Goal: Information Seeking & Learning: Compare options

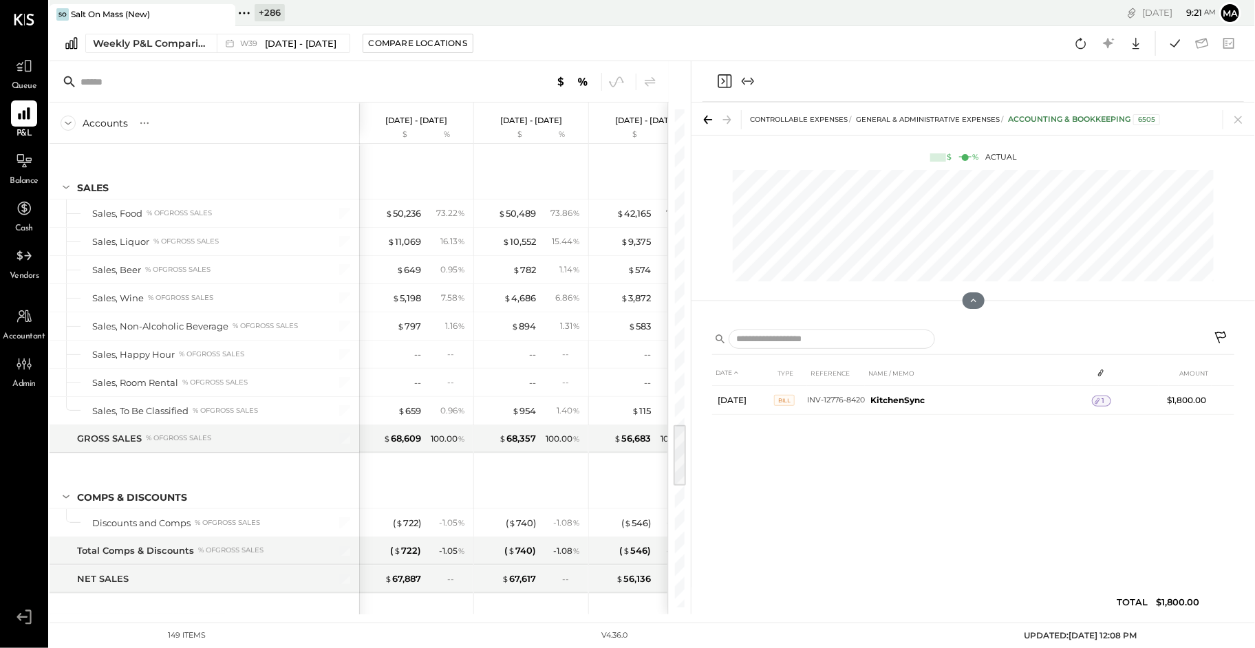
click at [227, 11] on icon at bounding box center [223, 14] width 17 height 17
click at [59, 11] on icon at bounding box center [59, 13] width 18 height 18
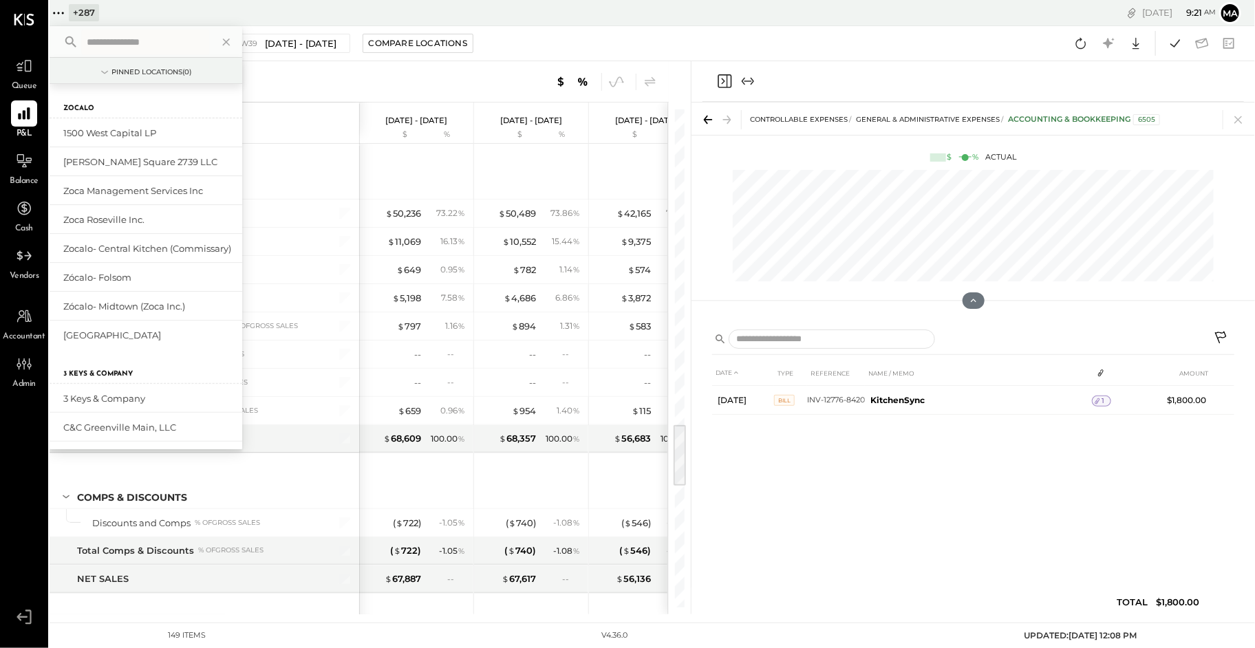
scroll to position [2437, 0]
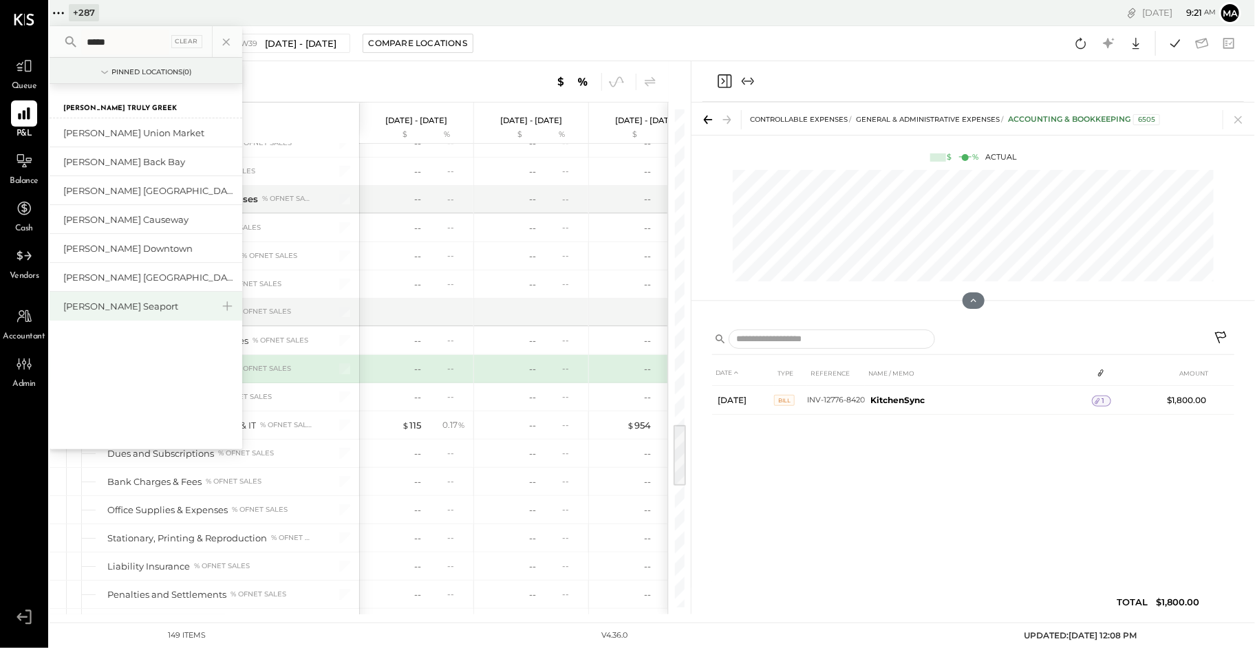
type input "*****"
click at [114, 303] on div "[PERSON_NAME] Seaport" at bounding box center [137, 306] width 149 height 13
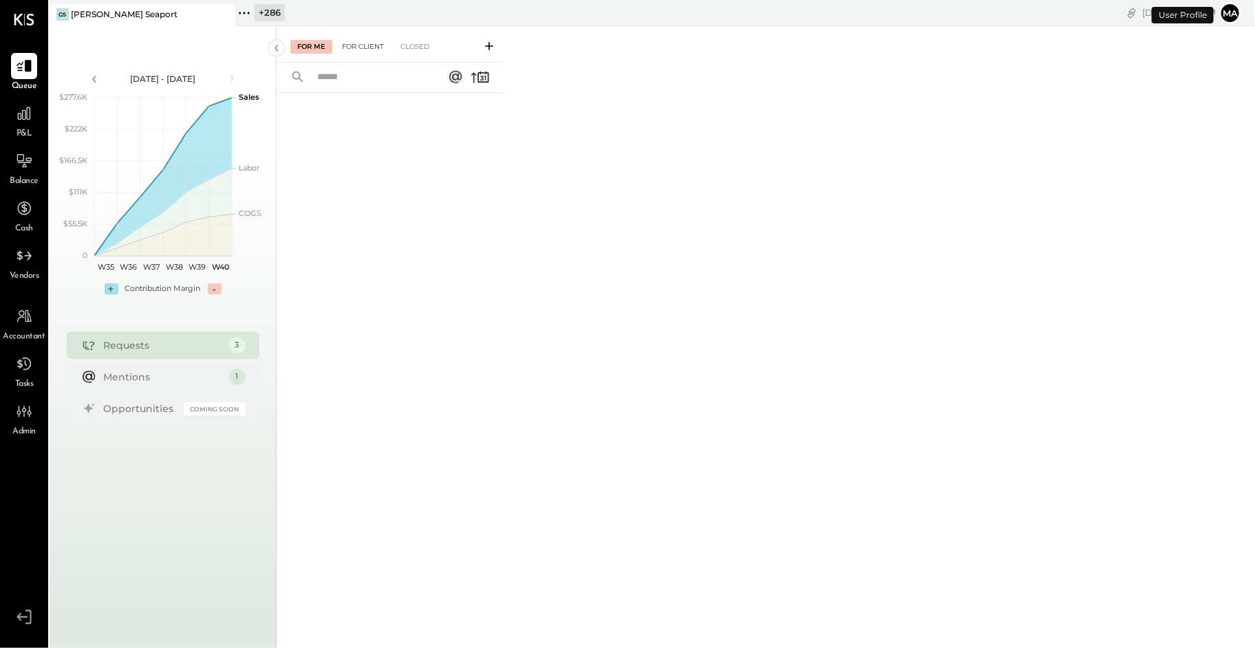
click at [363, 41] on div "For Client" at bounding box center [363, 47] width 56 height 14
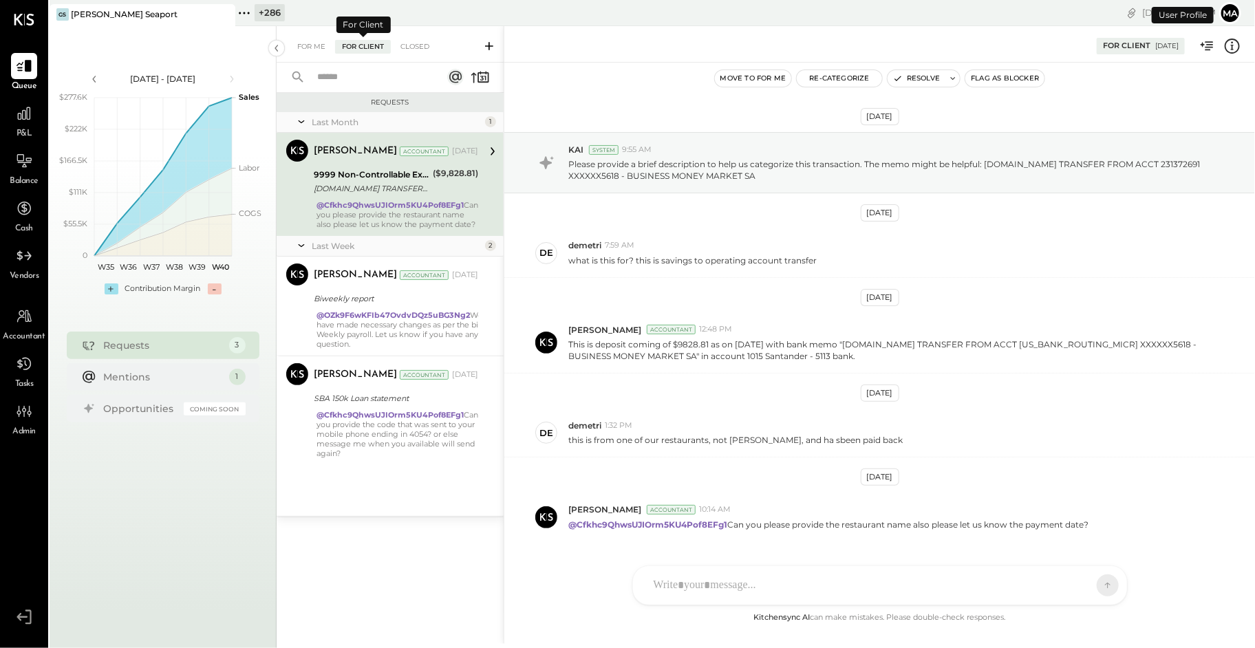
scroll to position [35, 0]
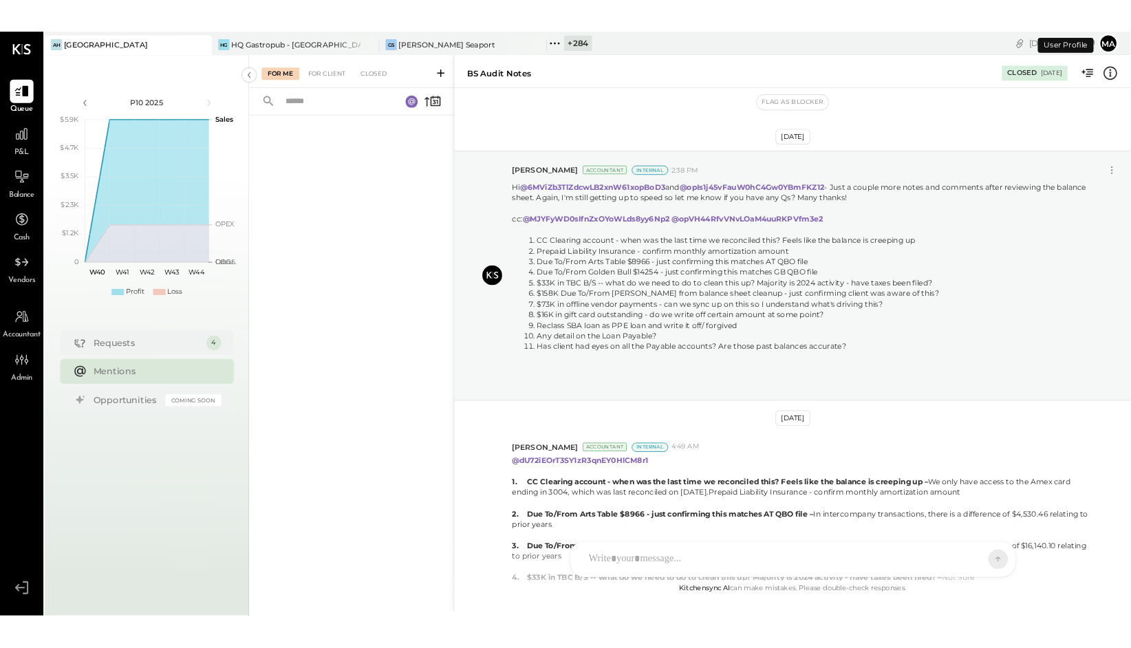
scroll to position [910, 0]
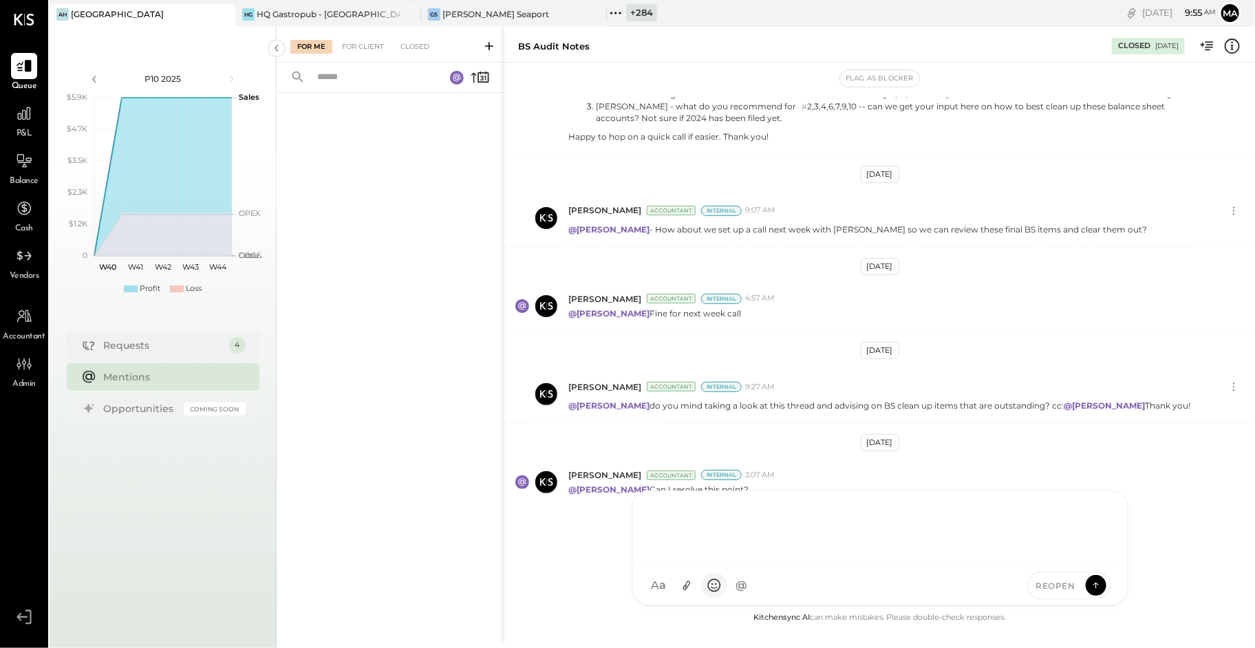
click at [708, 584] on div "J jans SK Sarang Khandhar D david.stevenson B becerrilj1992 JS Janvi Soni L lan…" at bounding box center [879, 548] width 495 height 115
type input "******"
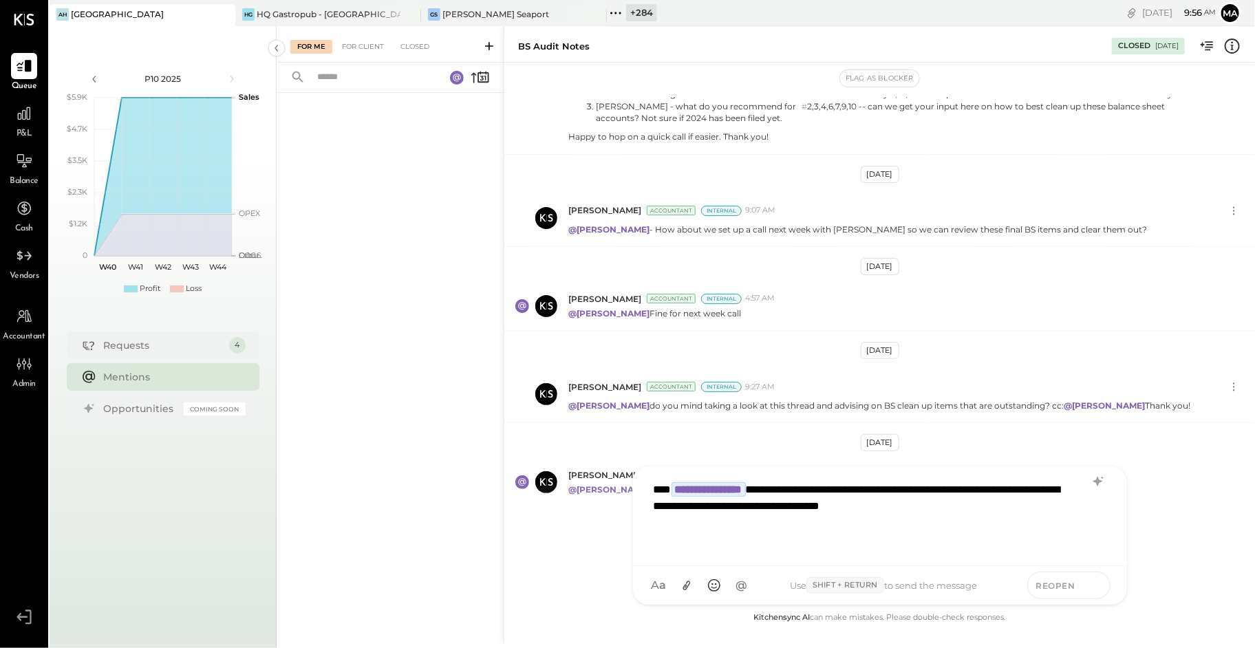
click at [1100, 582] on icon at bounding box center [1096, 585] width 12 height 14
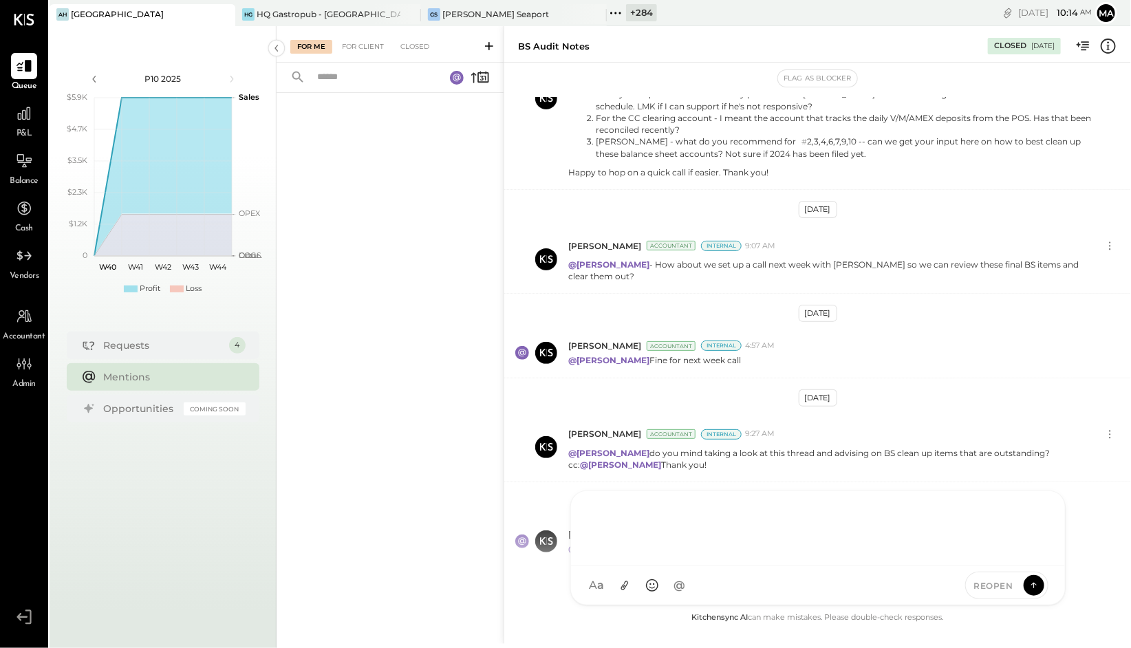
scroll to position [945, 0]
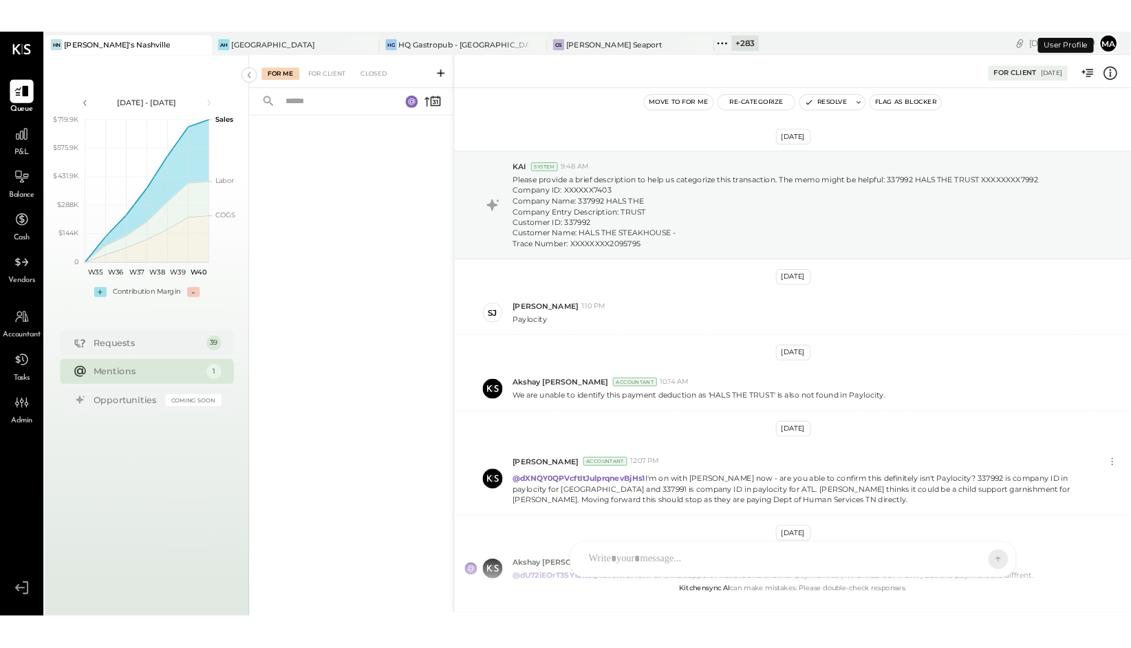
scroll to position [114, 0]
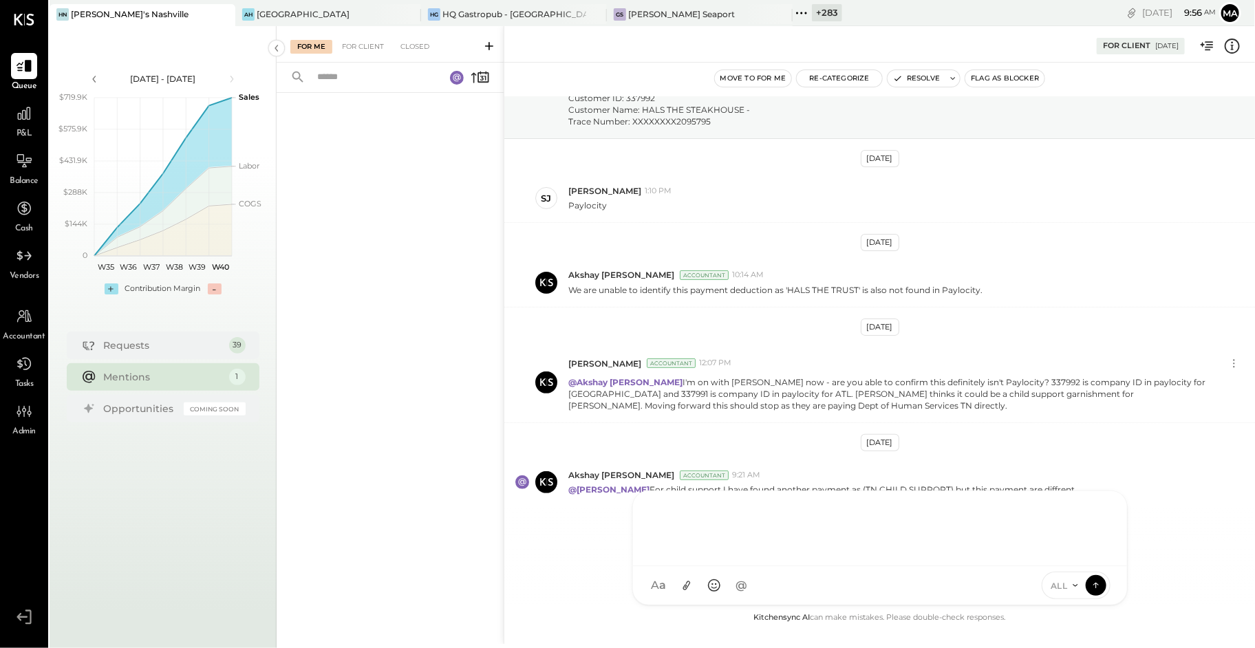
click at [753, 577] on div "AK [PERSON_NAME] [PERSON_NAME] [PERSON_NAME] MG [PERSON_NAME] HN [PERSON_NAME] …" at bounding box center [879, 548] width 495 height 115
type input "****"
type input "*****"
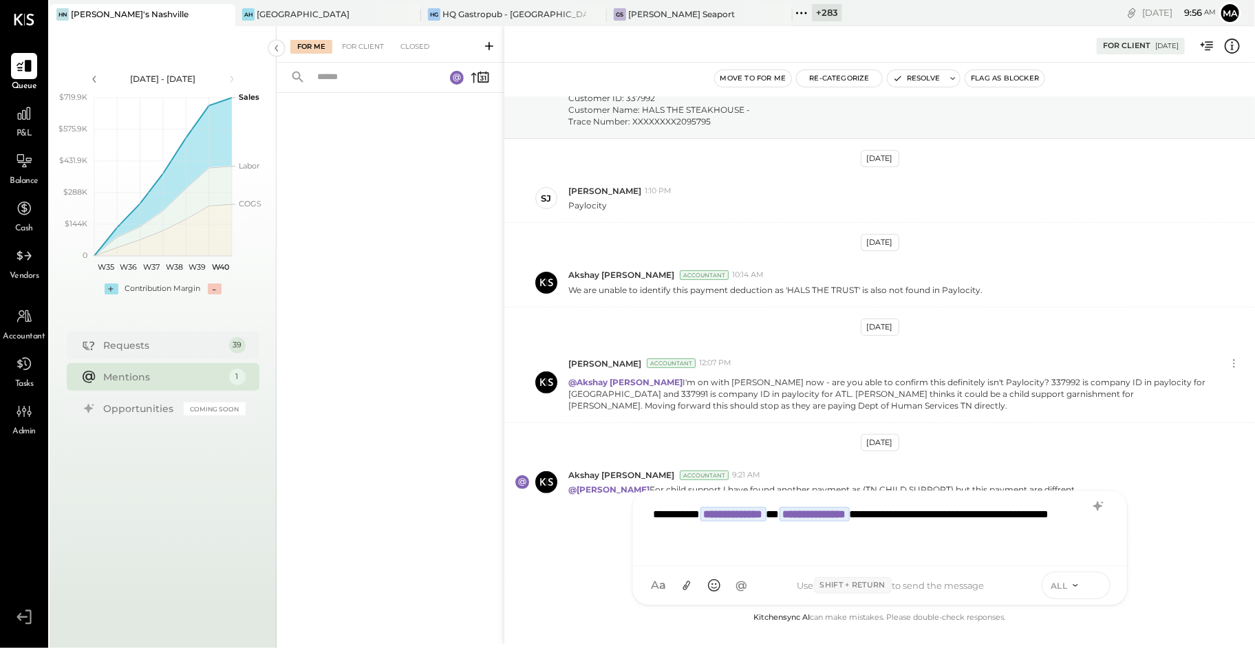
click at [1098, 584] on icon at bounding box center [1096, 585] width 12 height 14
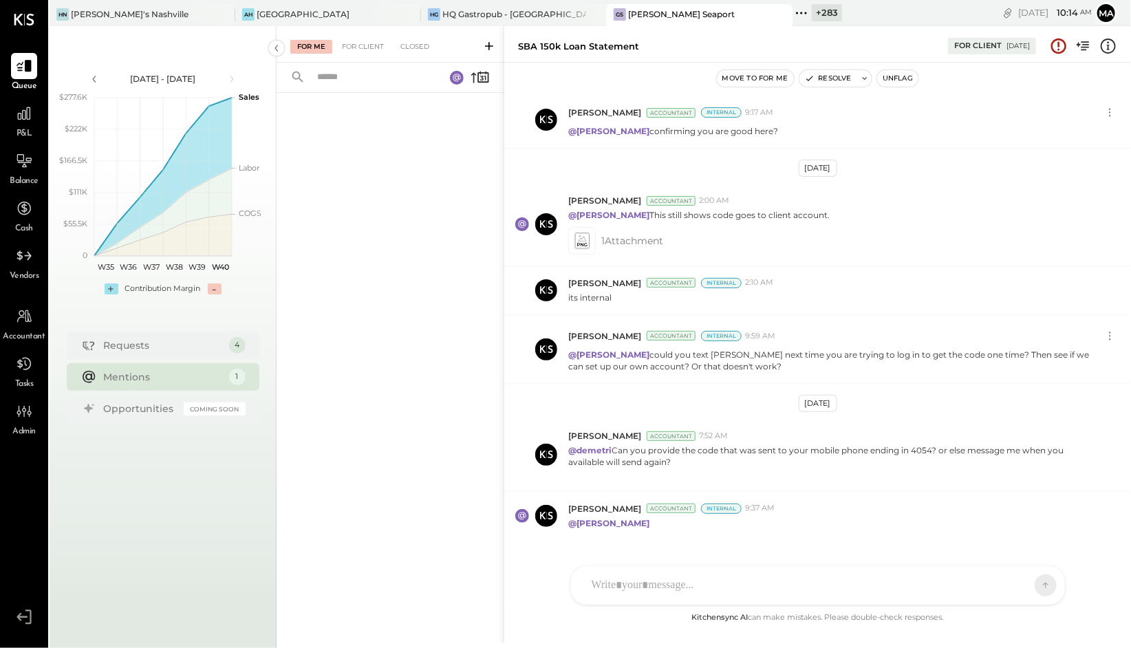
scroll to position [1356, 0]
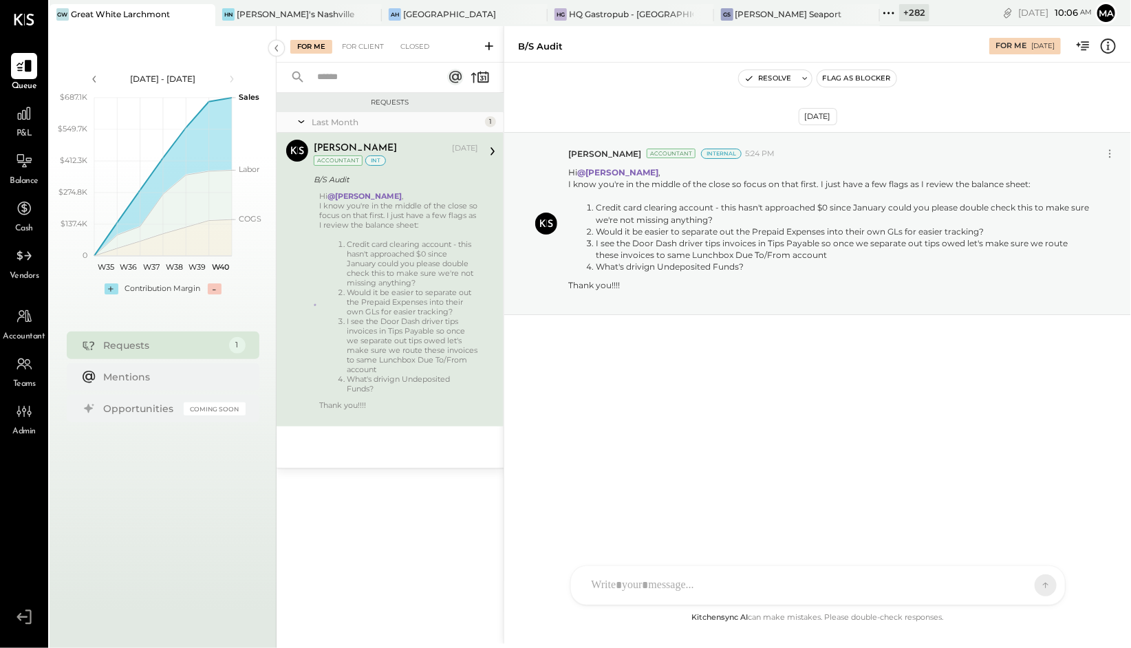
click at [617, 589] on div "DA Derek Arnette S samt S samc J jess T tom N noemi.cruz NB Noemi Balmaceda E e…" at bounding box center [817, 586] width 495 height 40
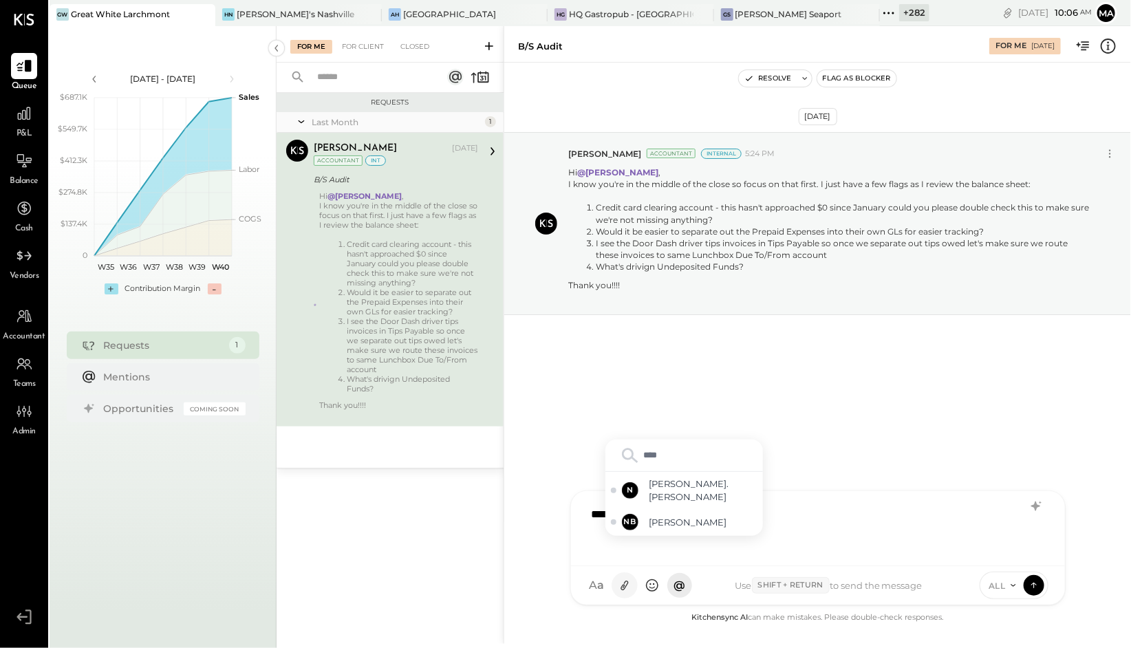
type input "*****"
click at [1004, 585] on span "ALL" at bounding box center [997, 586] width 17 height 12
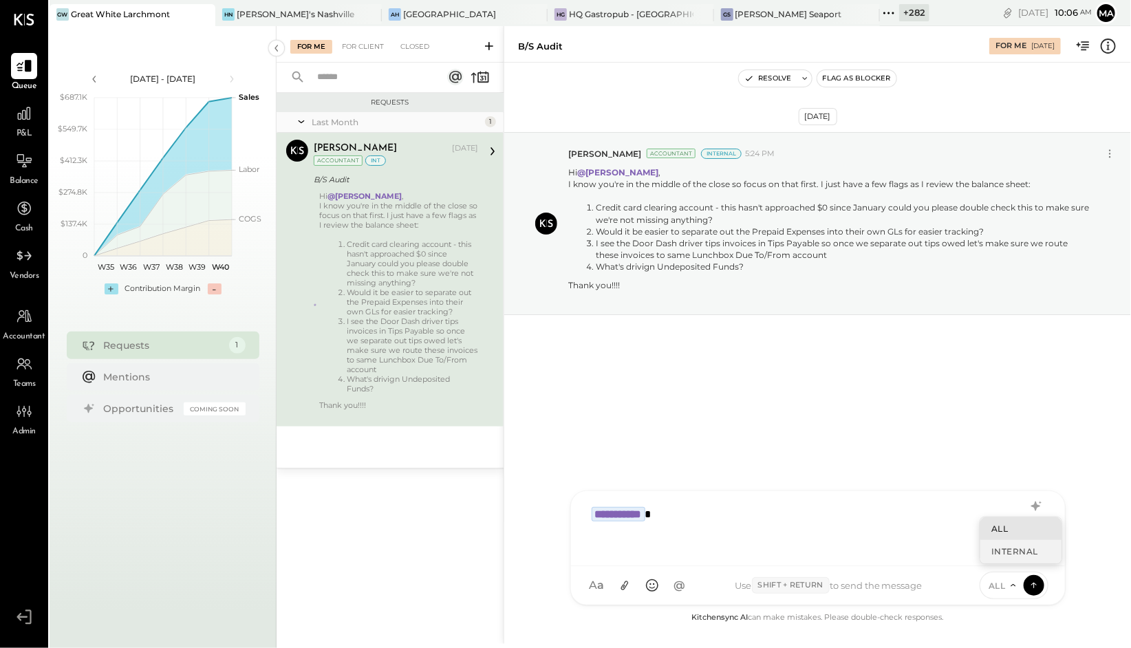
click at [1001, 555] on div "INTERNAL" at bounding box center [1021, 551] width 81 height 23
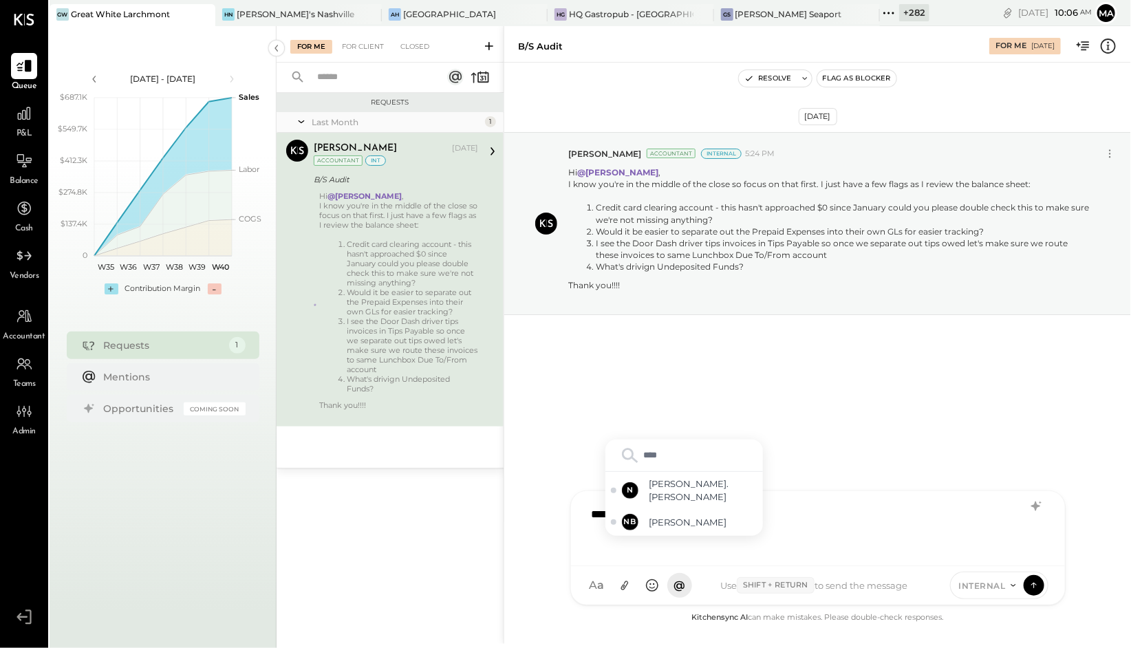
type input "*****"
click at [687, 525] on span "[PERSON_NAME]" at bounding box center [704, 522] width 108 height 13
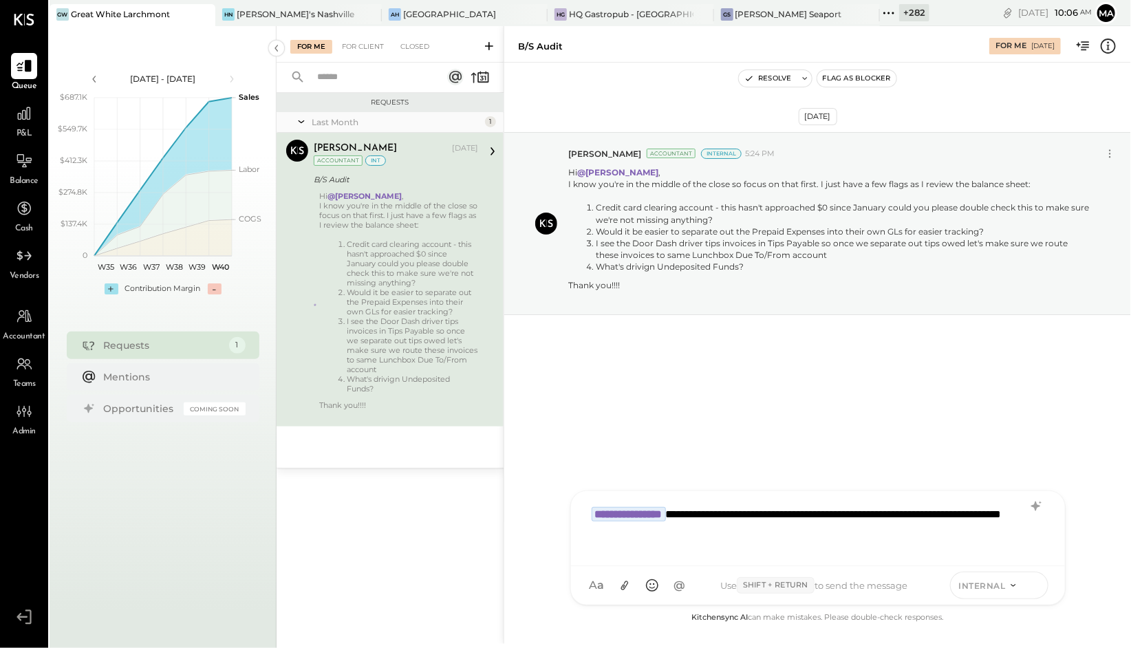
click at [1031, 584] on icon at bounding box center [1034, 585] width 12 height 14
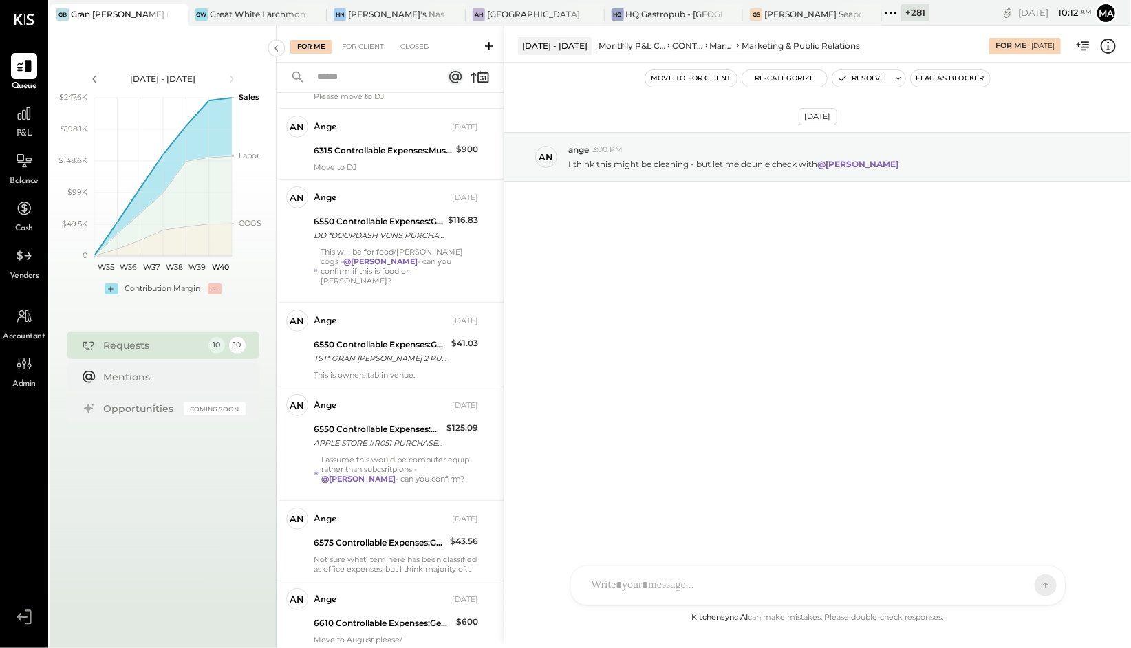
scroll to position [378, 0]
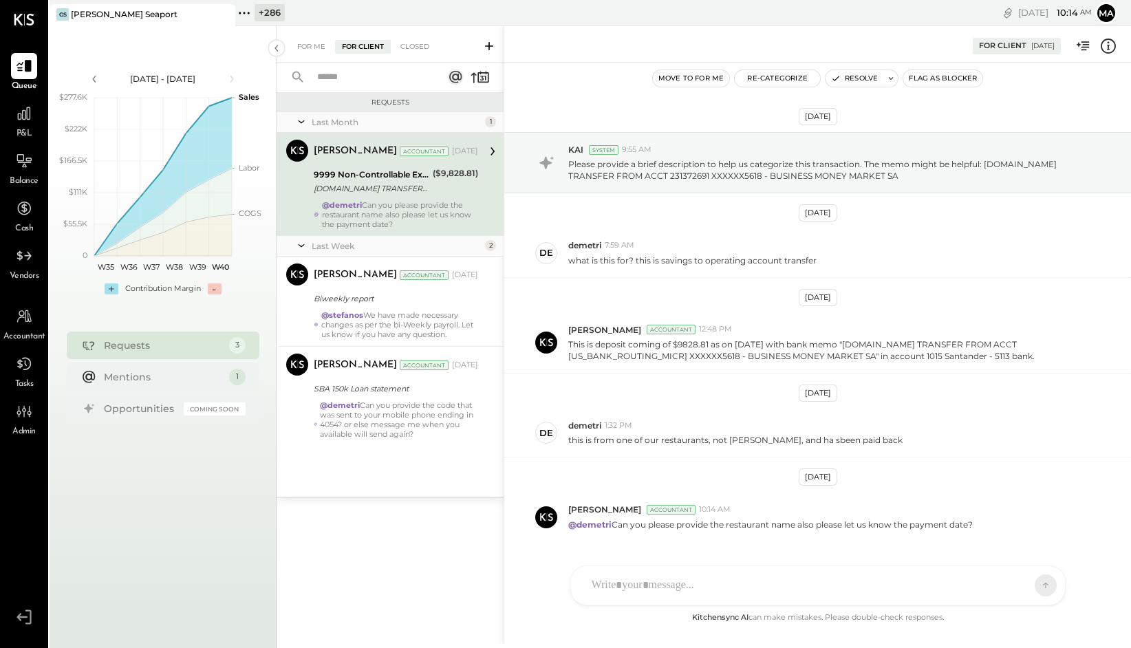
click at [223, 12] on icon at bounding box center [223, 14] width 17 height 17
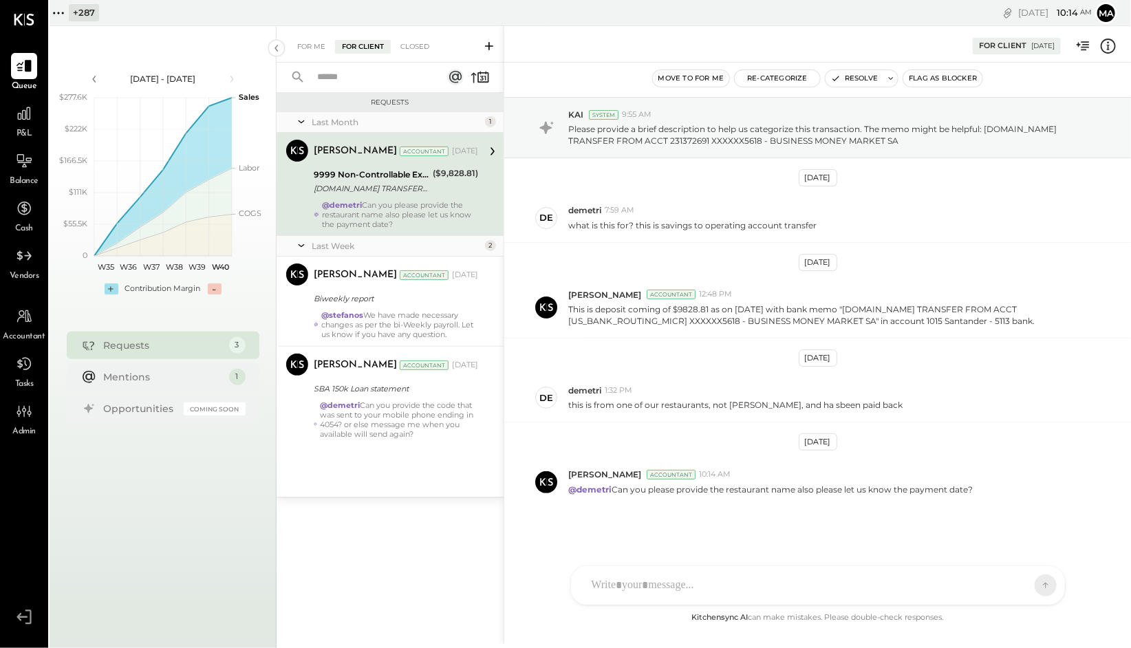
click at [65, 11] on icon at bounding box center [59, 13] width 18 height 18
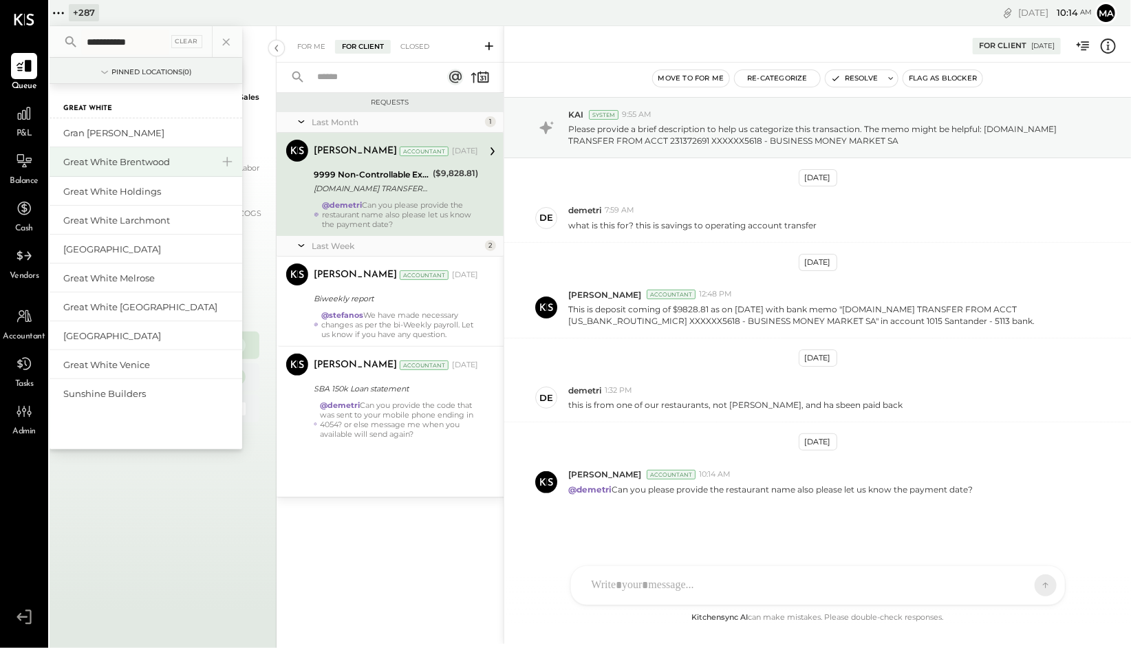
type input "**********"
click at [150, 162] on div "Great White Brentwood" at bounding box center [137, 162] width 149 height 13
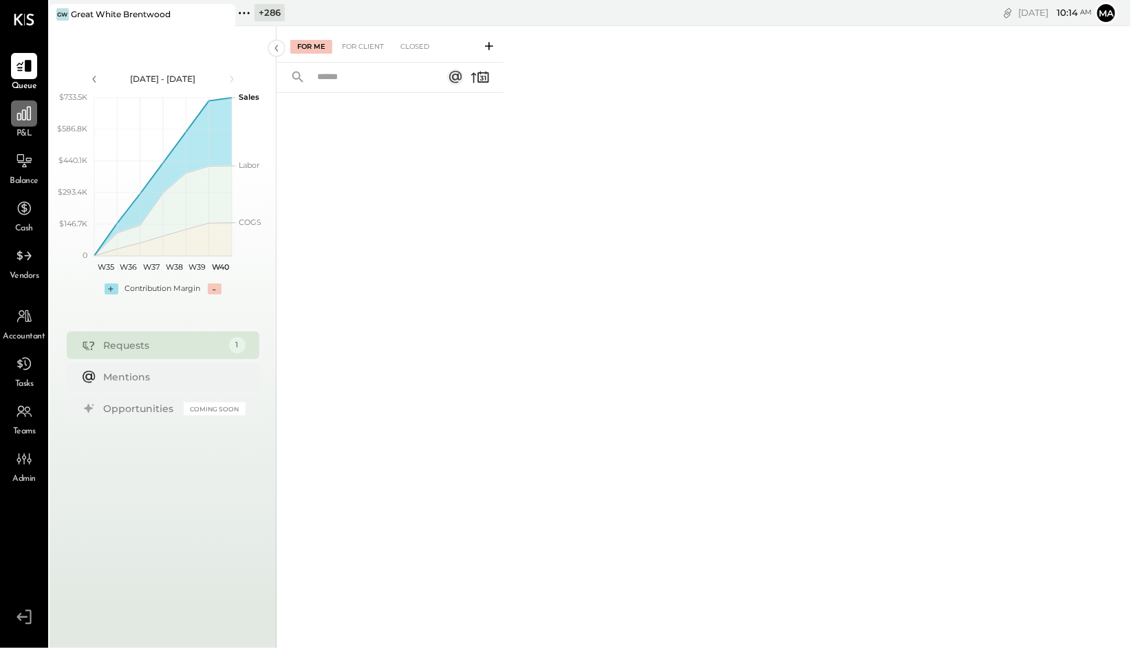
click at [23, 114] on icon at bounding box center [24, 114] width 18 height 18
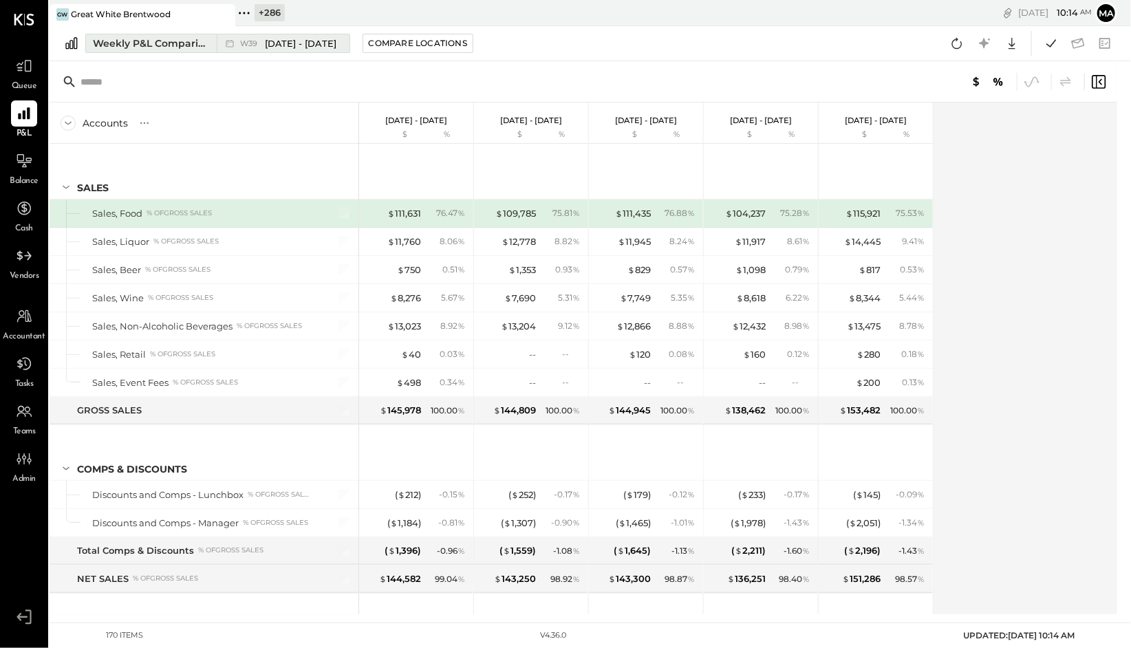
click at [196, 39] on div "Weekly P&L Comparison" at bounding box center [151, 43] width 116 height 14
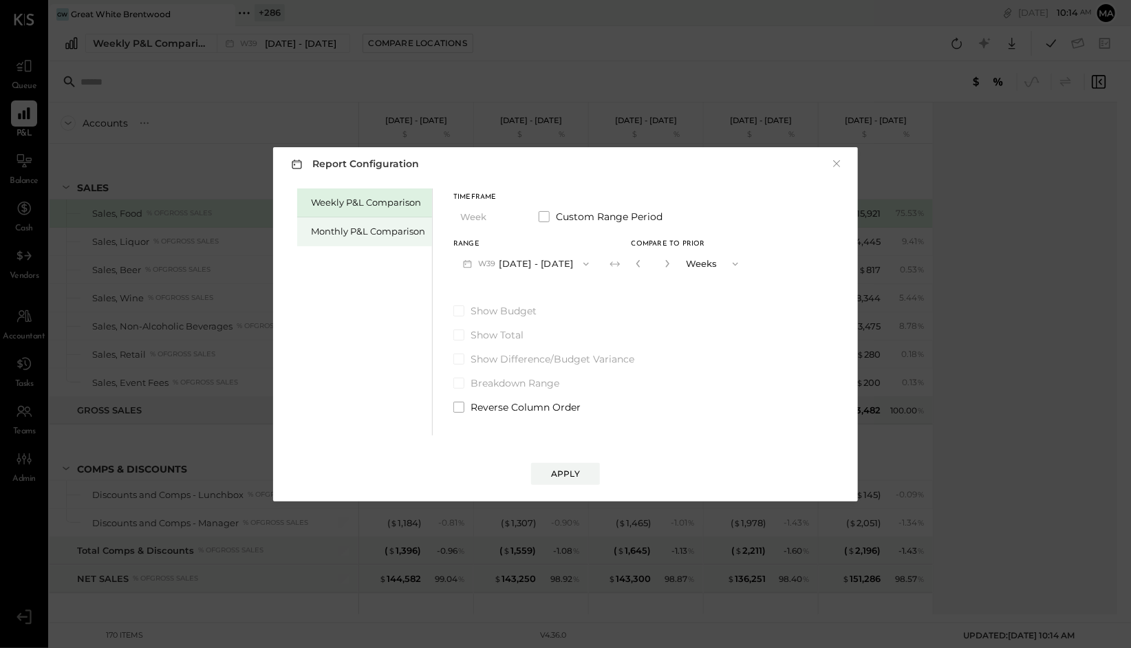
click at [387, 231] on div "Monthly P&L Comparison" at bounding box center [368, 231] width 114 height 13
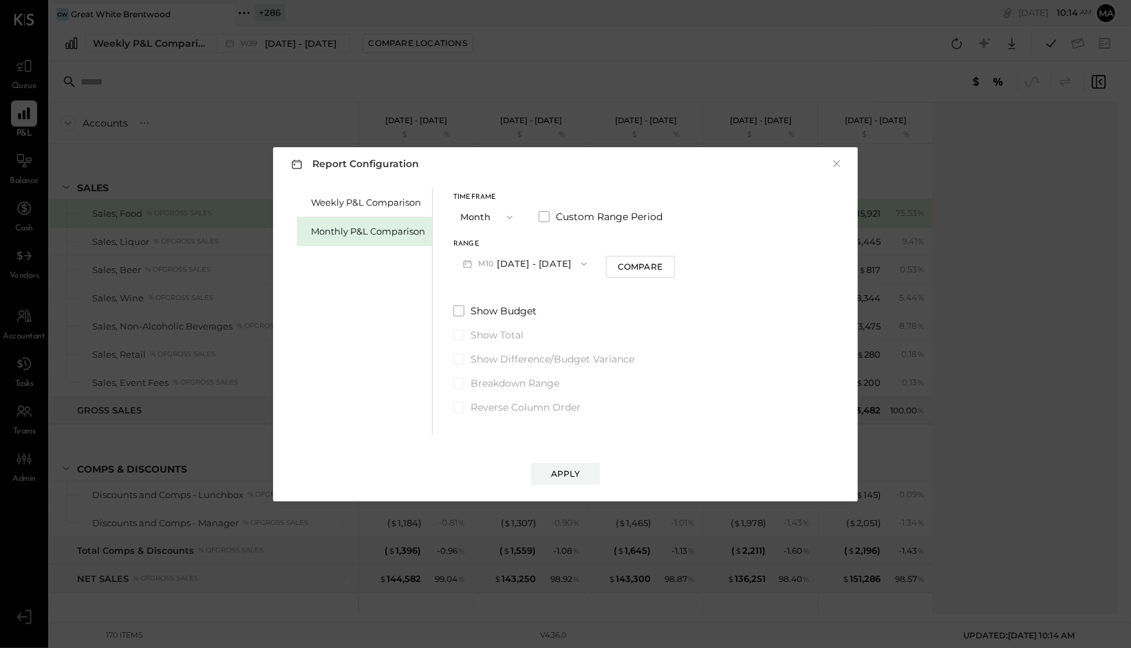
click at [535, 266] on button "M10 Oct 1 - 31, 2025" at bounding box center [524, 263] width 143 height 25
click at [524, 323] on span "[DATE] - [DATE]" at bounding box center [520, 323] width 65 height 12
click at [565, 473] on div "Apply" at bounding box center [565, 474] width 29 height 12
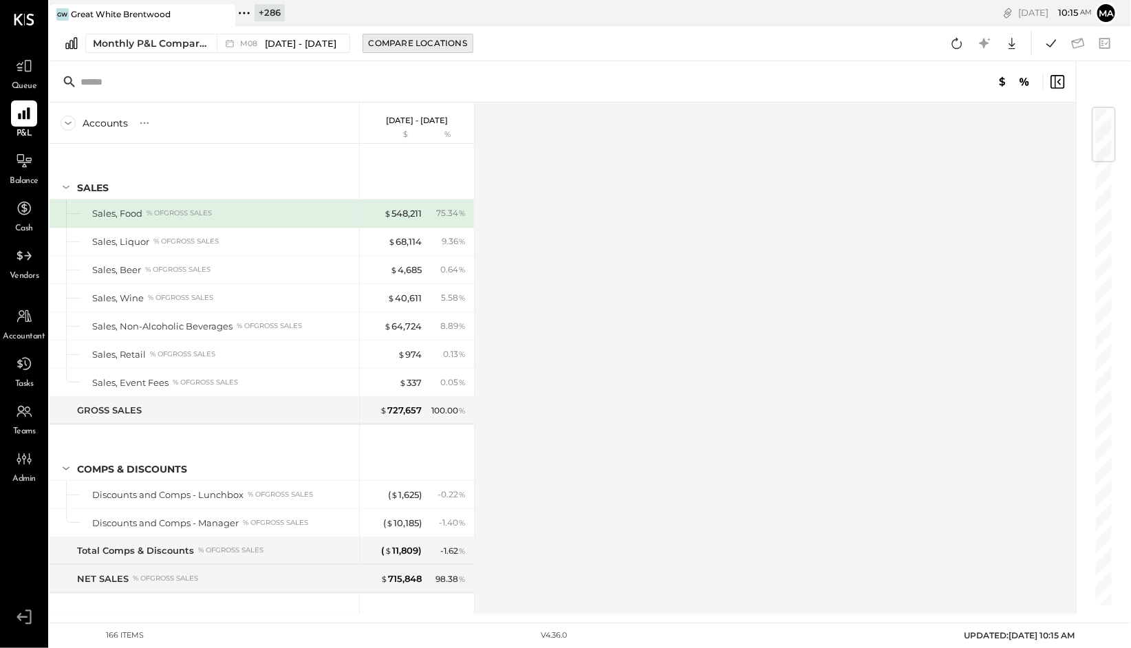
click at [400, 41] on div "Compare Locations" at bounding box center [418, 43] width 98 height 12
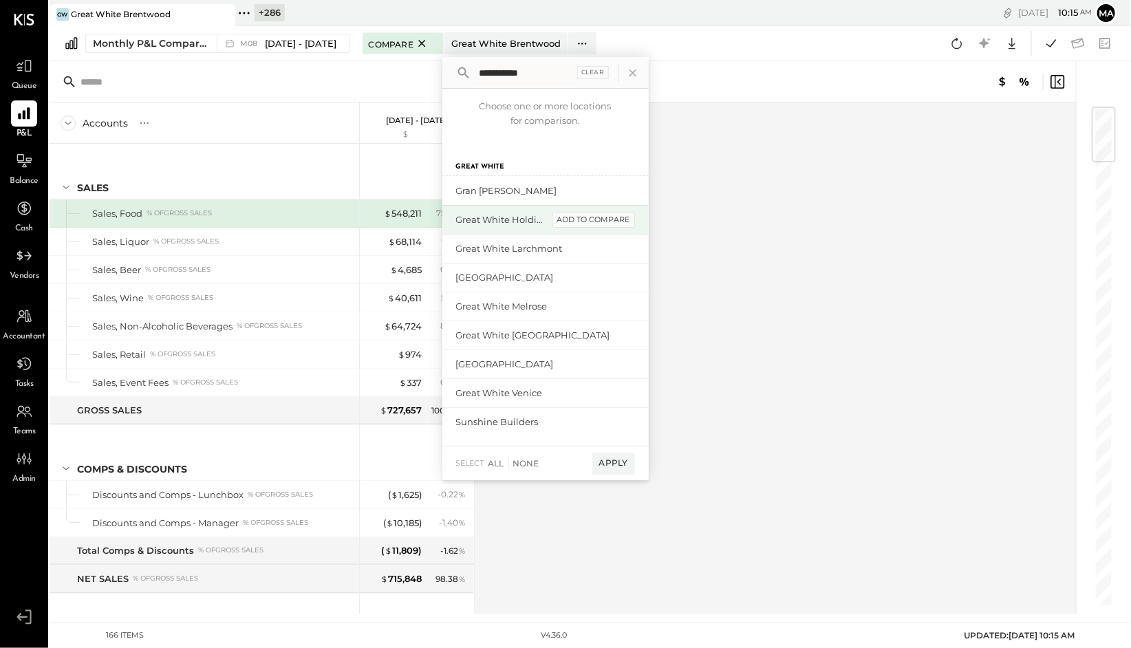
type input "**********"
click at [595, 222] on div "add to compare" at bounding box center [594, 220] width 83 height 17
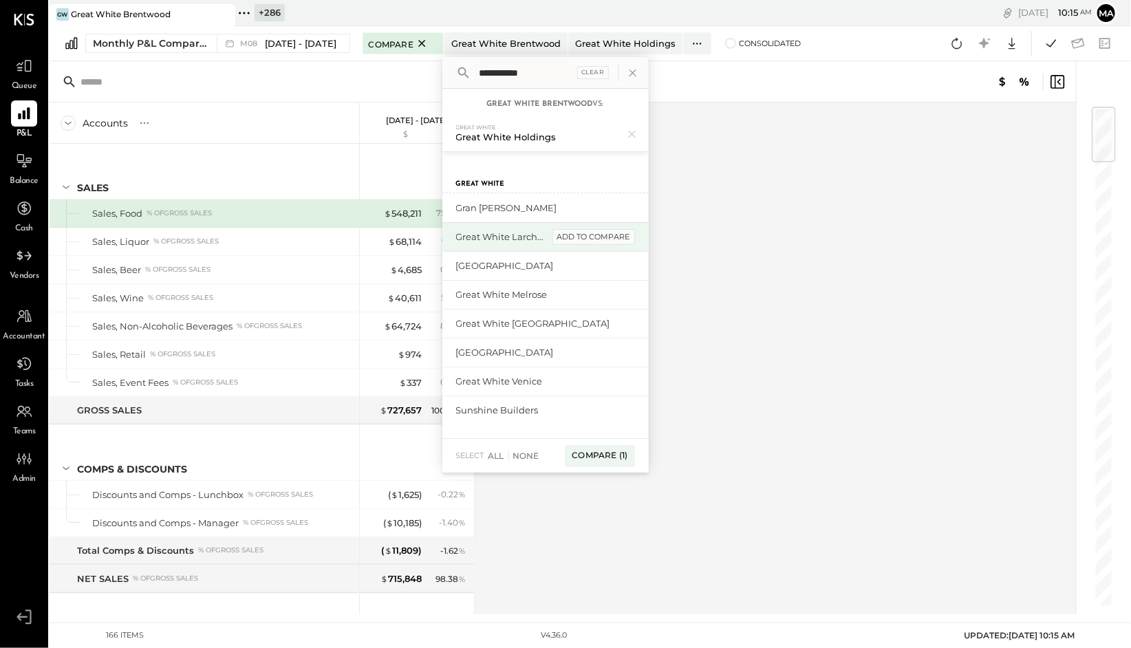
click at [603, 236] on div "add to compare" at bounding box center [594, 237] width 83 height 17
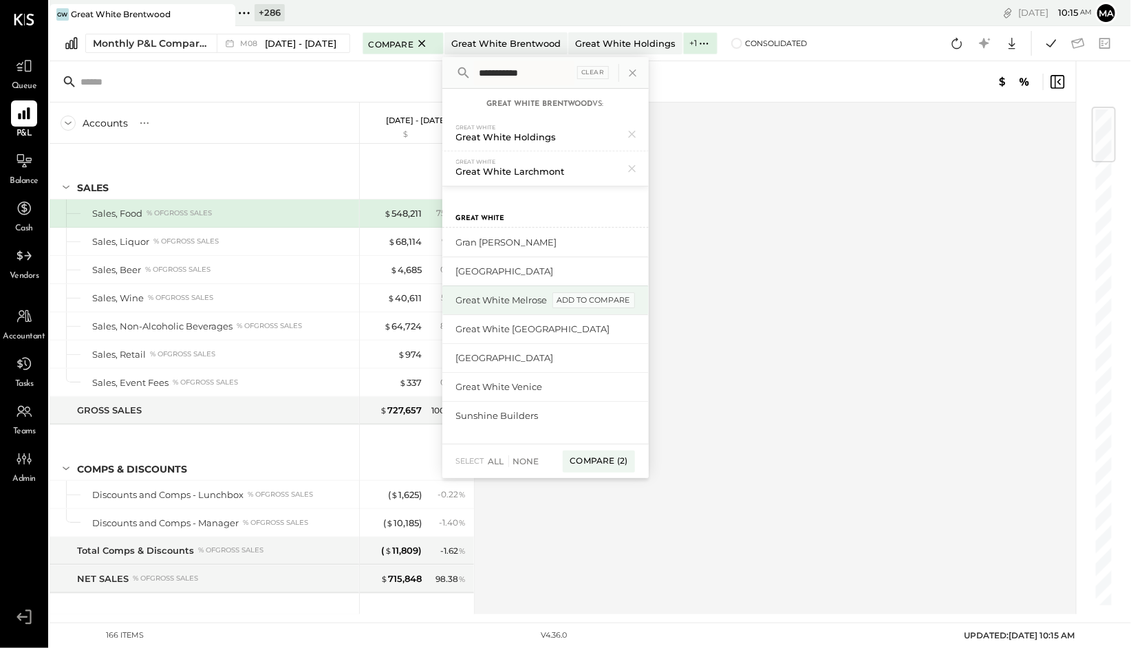
click at [602, 297] on div "add to compare" at bounding box center [594, 300] width 83 height 17
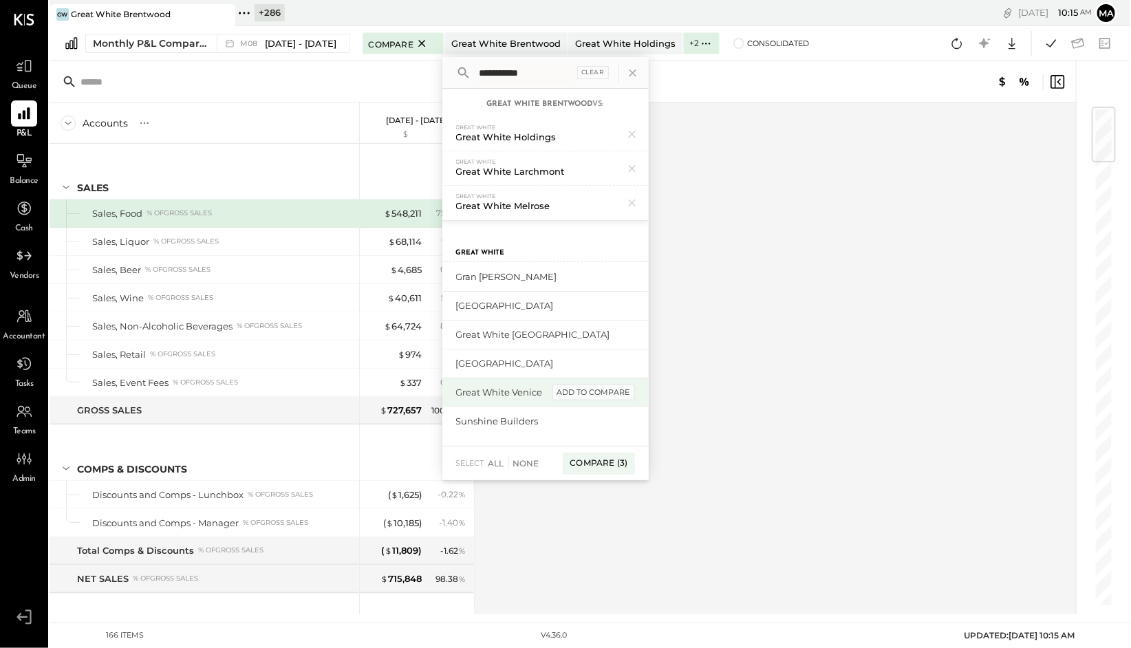
click at [603, 389] on div "add to compare" at bounding box center [594, 393] width 83 height 17
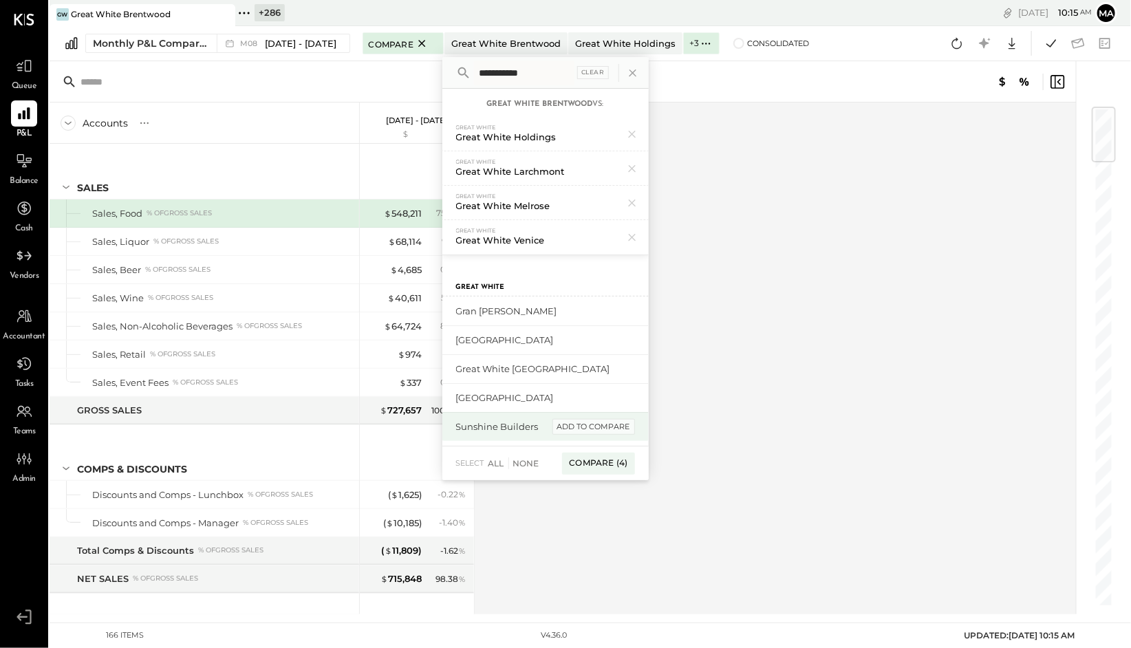
click at [599, 426] on div "add to compare" at bounding box center [594, 427] width 83 height 17
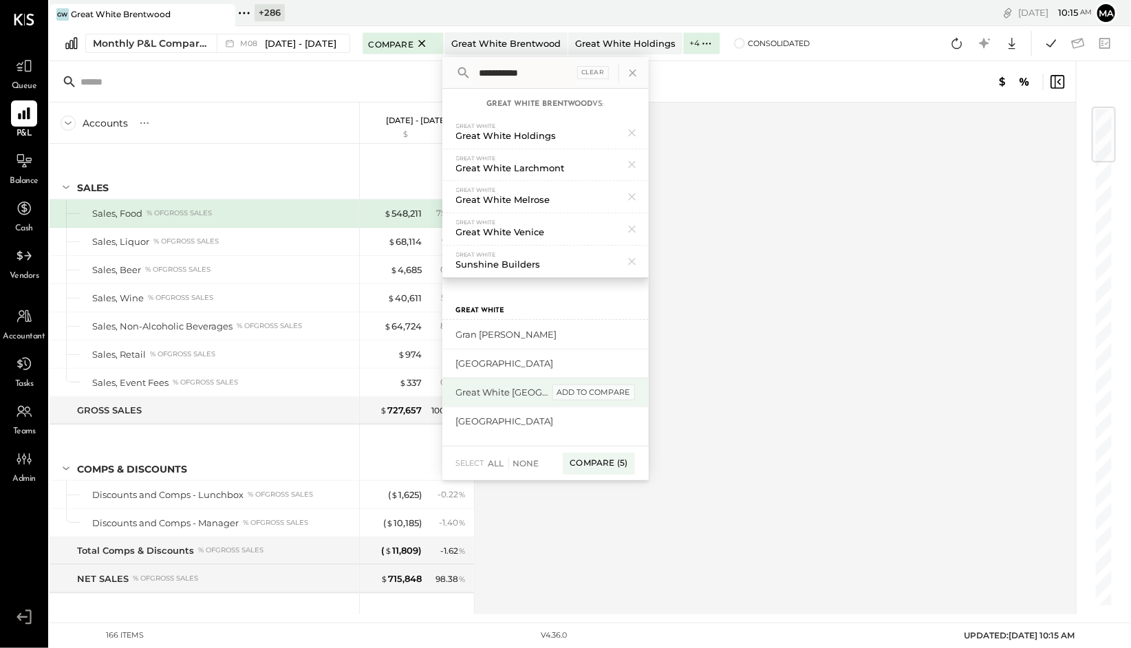
click at [601, 392] on div "add to compare" at bounding box center [594, 393] width 83 height 17
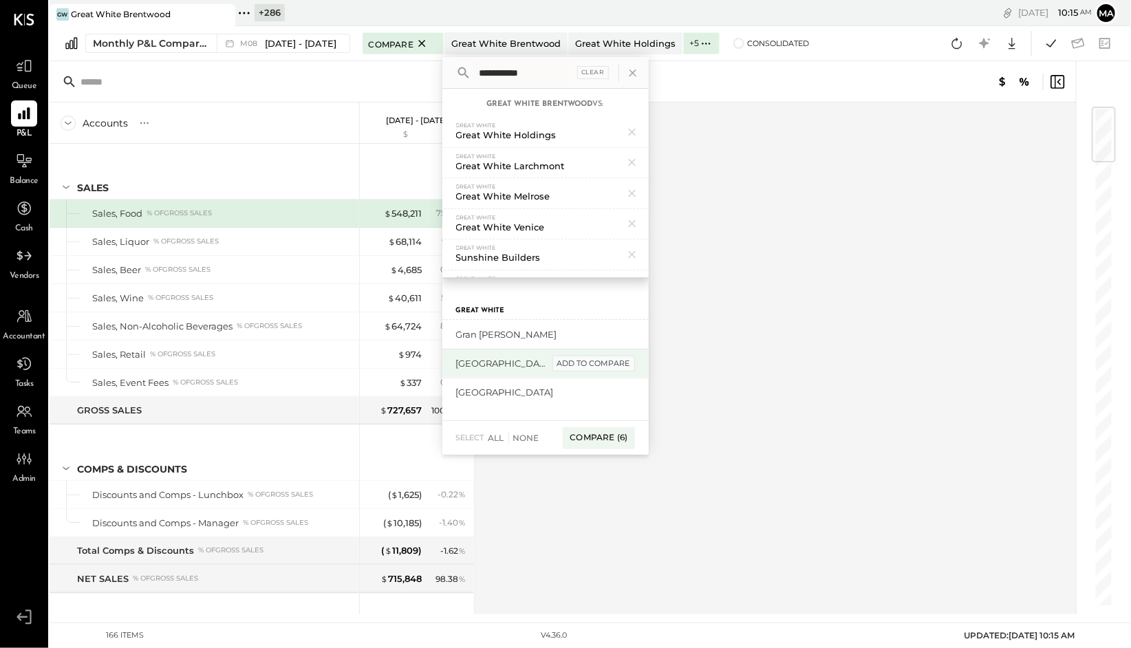
click at [602, 362] on div "add to compare" at bounding box center [594, 364] width 83 height 17
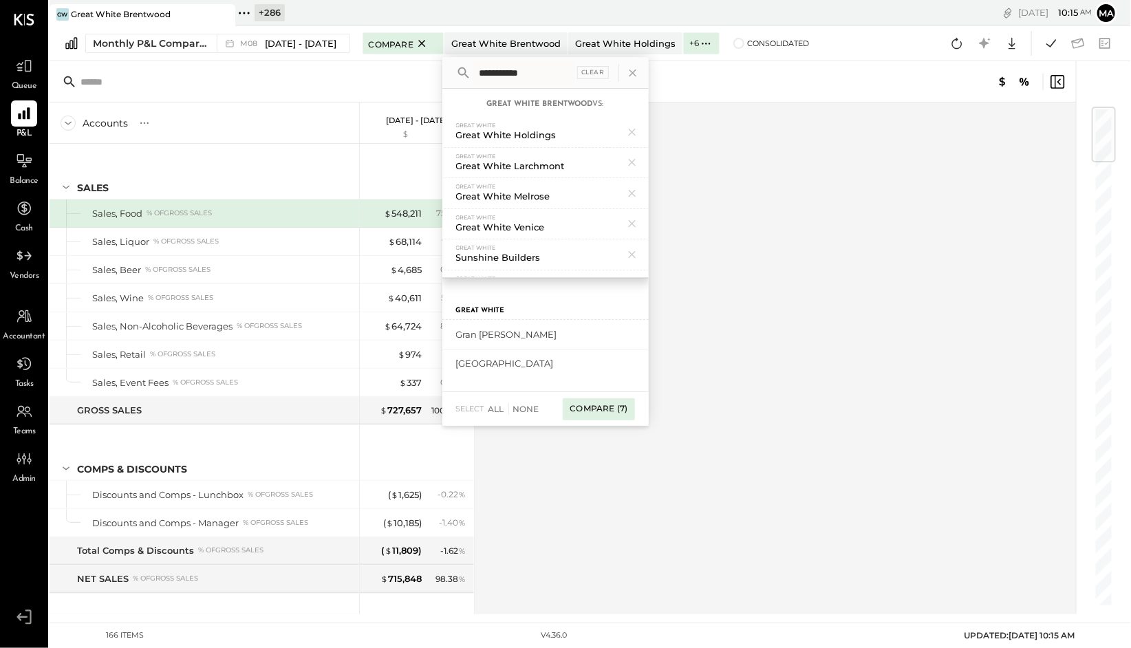
click at [589, 407] on div "Compare (7)" at bounding box center [599, 409] width 72 height 22
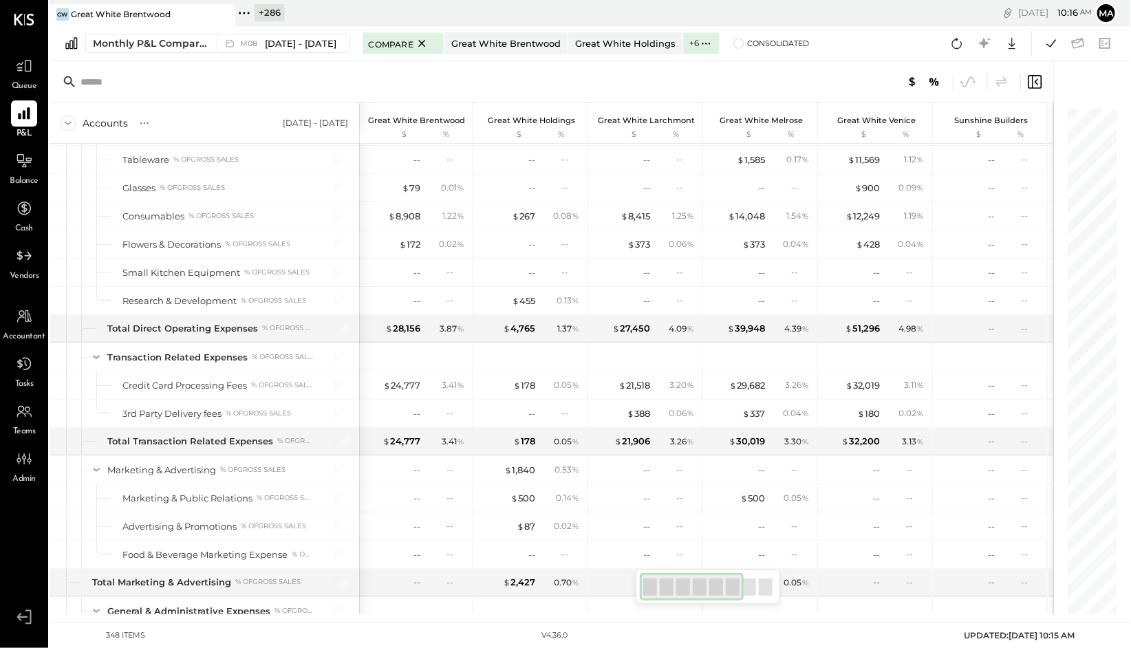
scroll to position [6198, 0]
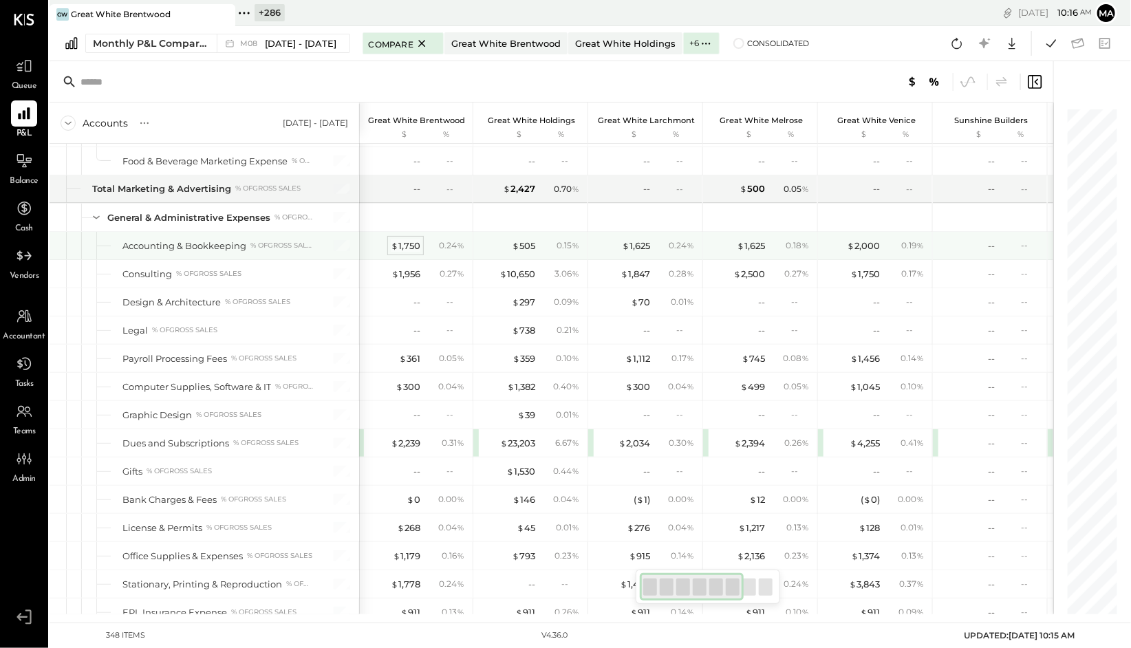
click at [403, 253] on div "$ 1,750" at bounding box center [406, 245] width 30 height 13
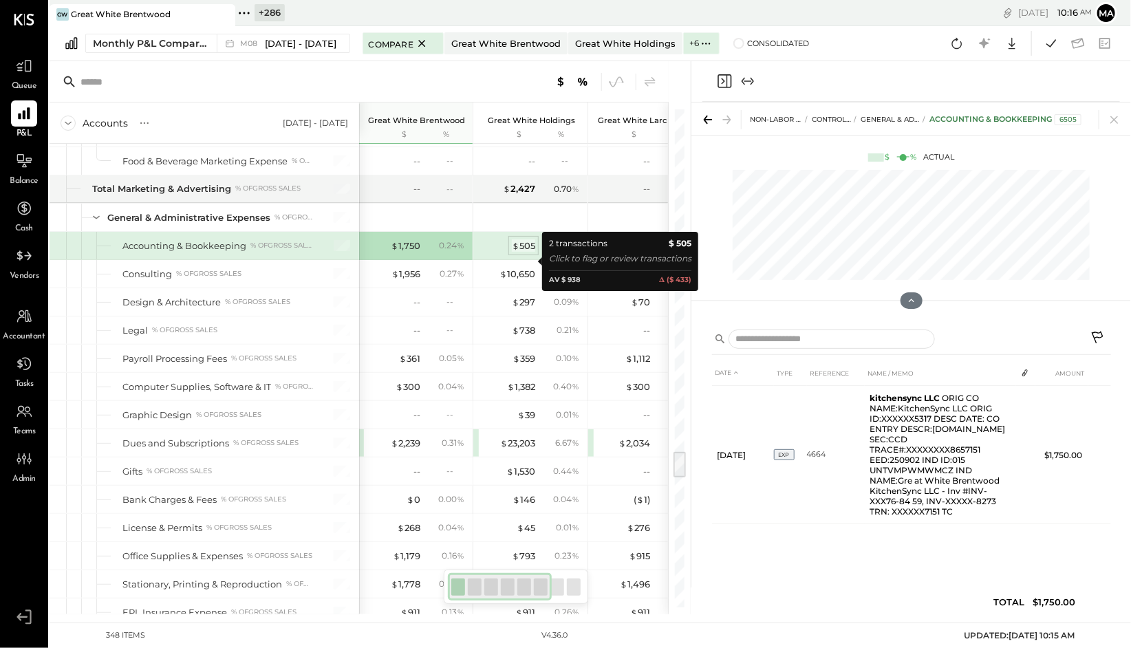
click at [522, 253] on div "$ 505" at bounding box center [523, 245] width 23 height 13
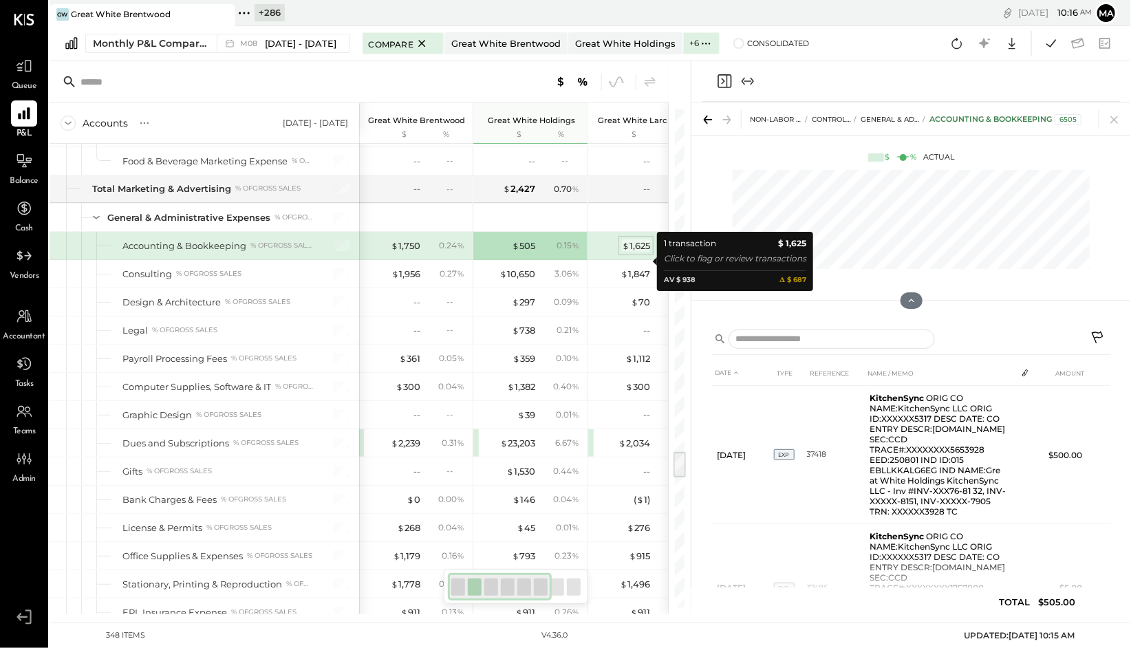
click at [643, 253] on div "$ 1,625" at bounding box center [636, 245] width 28 height 13
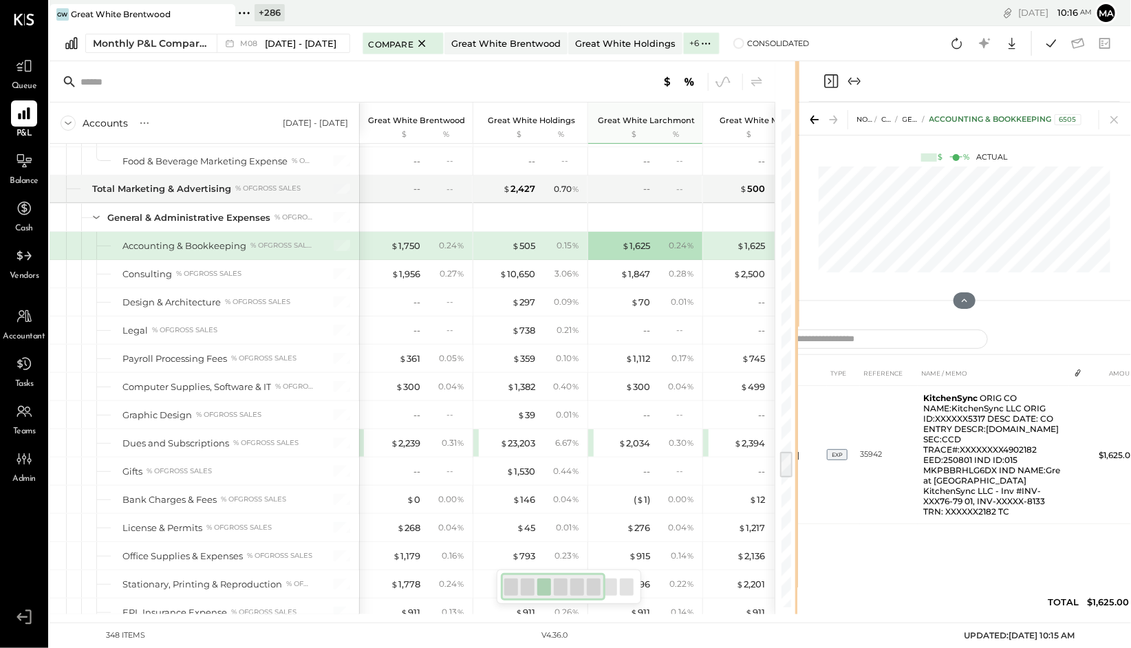
drag, startPoint x: 689, startPoint y: 268, endPoint x: 1109, endPoint y: 275, distance: 419.1
click at [1109, 275] on div "Accounts S % GL Aug 1 - 31, 2025 Great White Brentwood $ % Great White Holdings…" at bounding box center [591, 337] width 1082 height 553
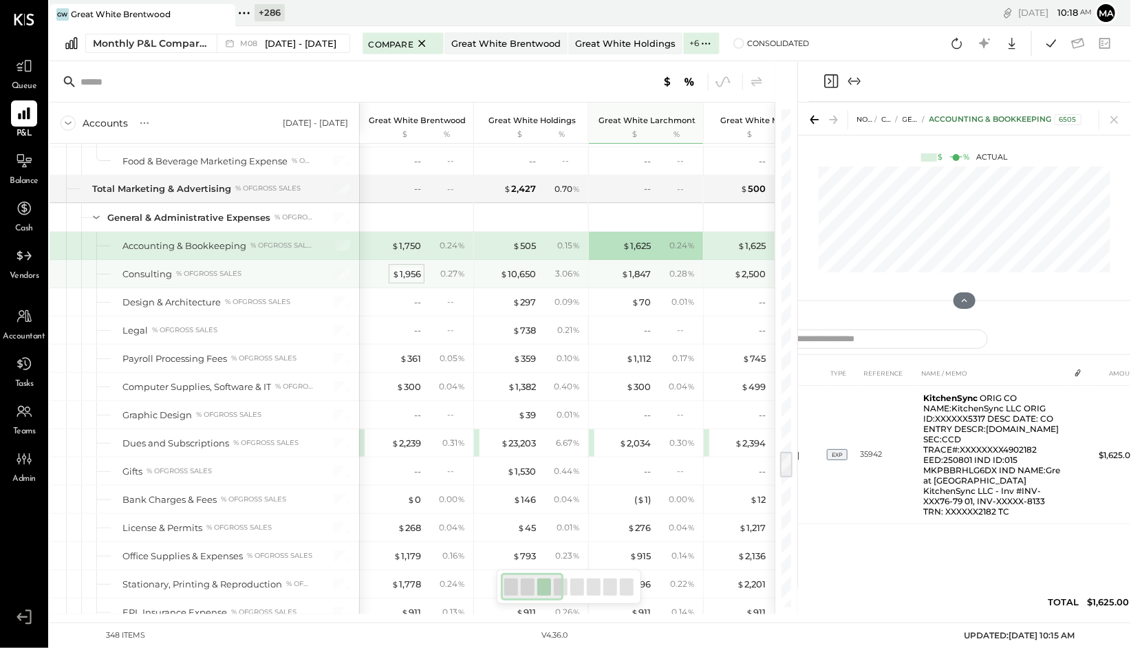
click at [407, 281] on div "$ 1,956" at bounding box center [406, 274] width 29 height 13
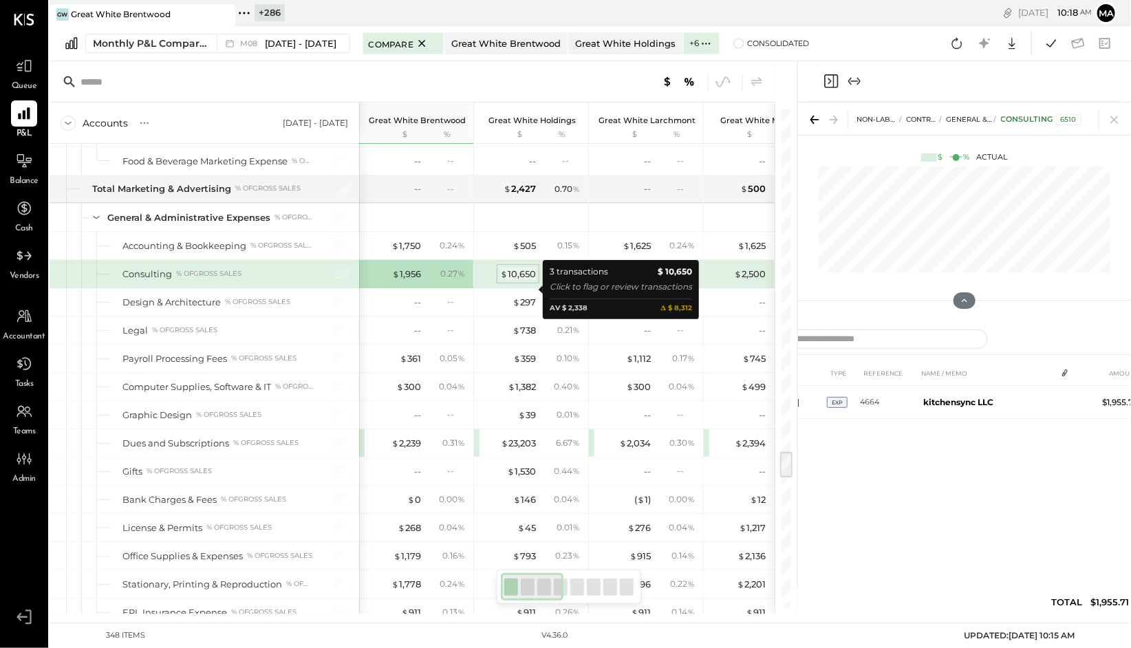
click at [524, 281] on div "$ 10,650" at bounding box center [518, 274] width 36 height 13
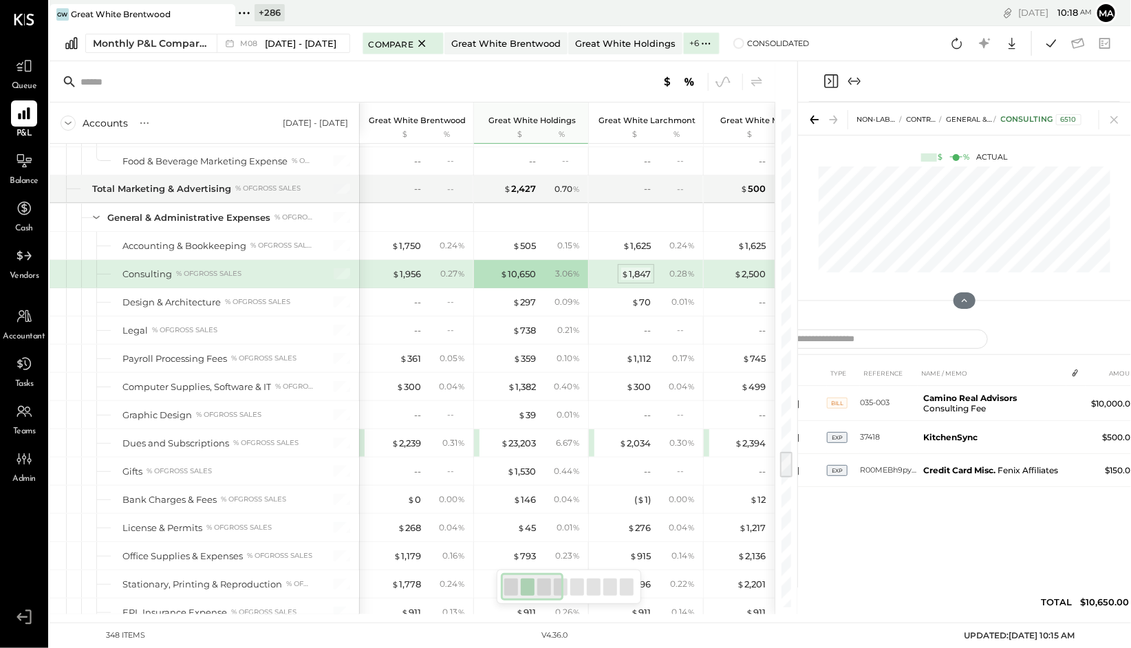
click at [639, 281] on div "$ 1,847" at bounding box center [636, 274] width 30 height 13
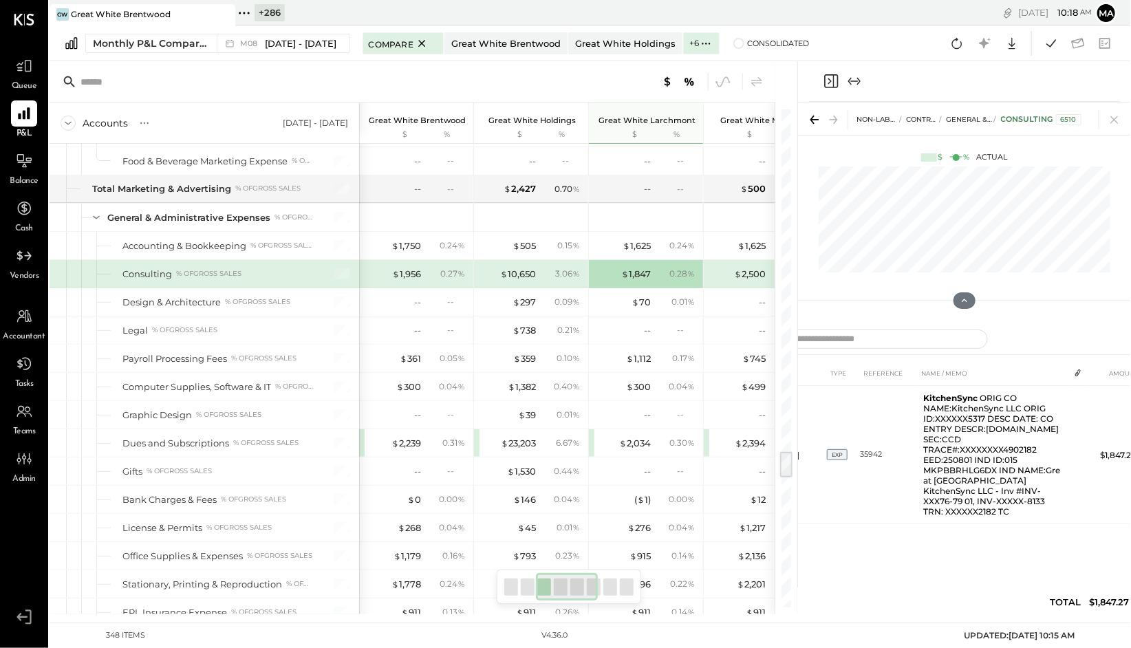
scroll to position [0, 237]
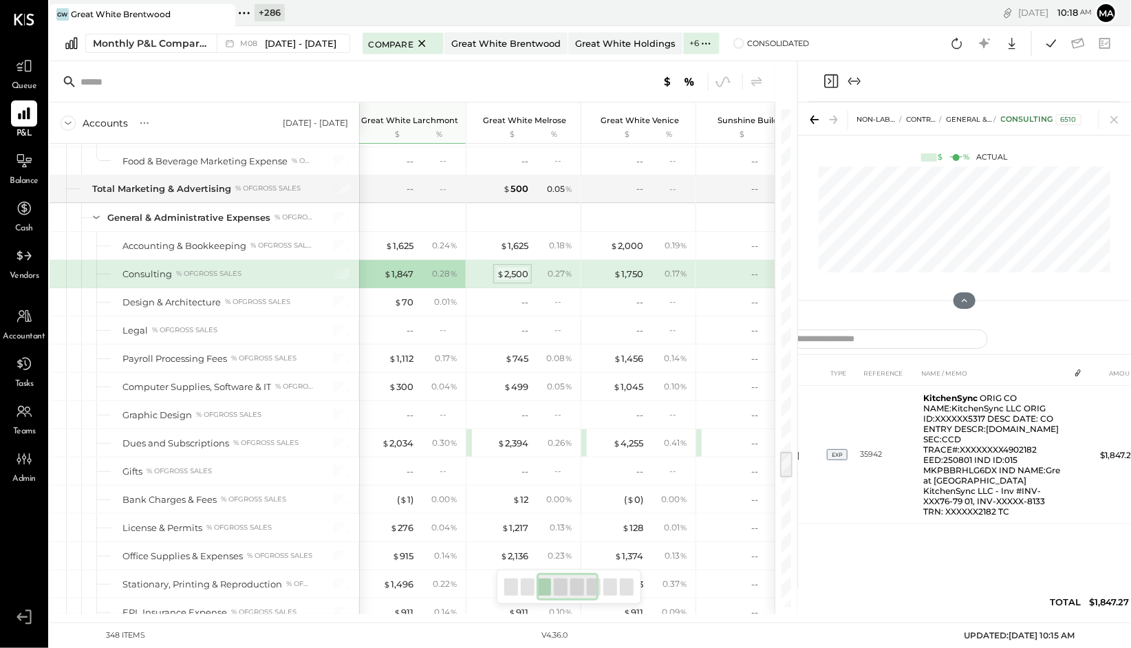
click at [510, 281] on div "$ 2,500" at bounding box center [513, 274] width 32 height 13
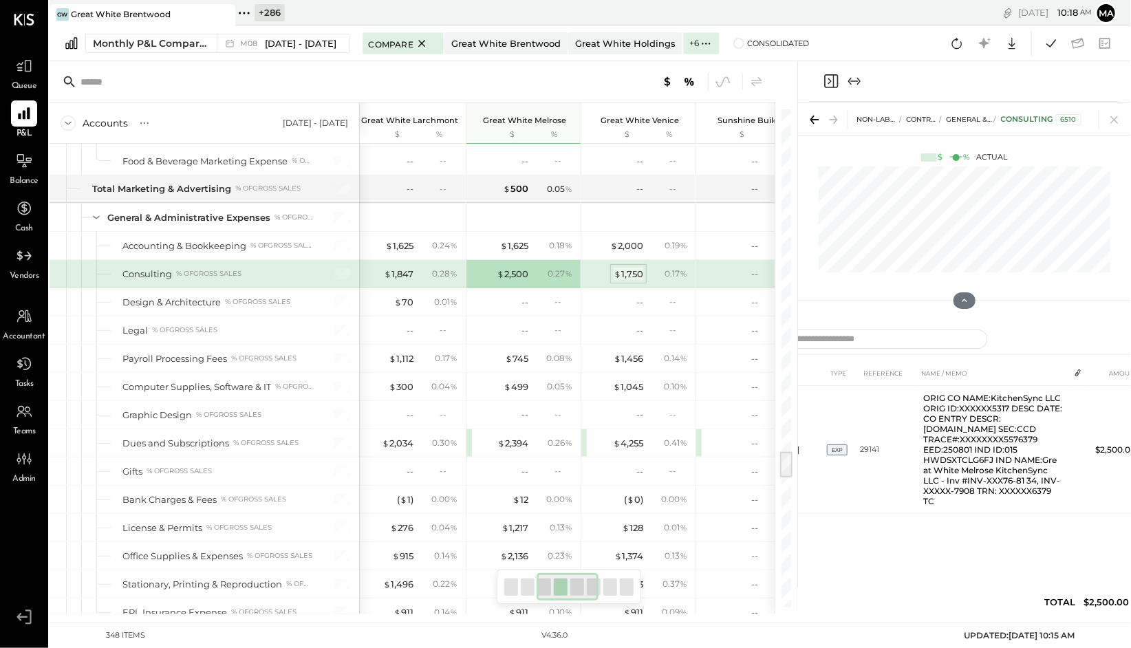
click at [634, 281] on div "$ 1,750" at bounding box center [629, 274] width 30 height 13
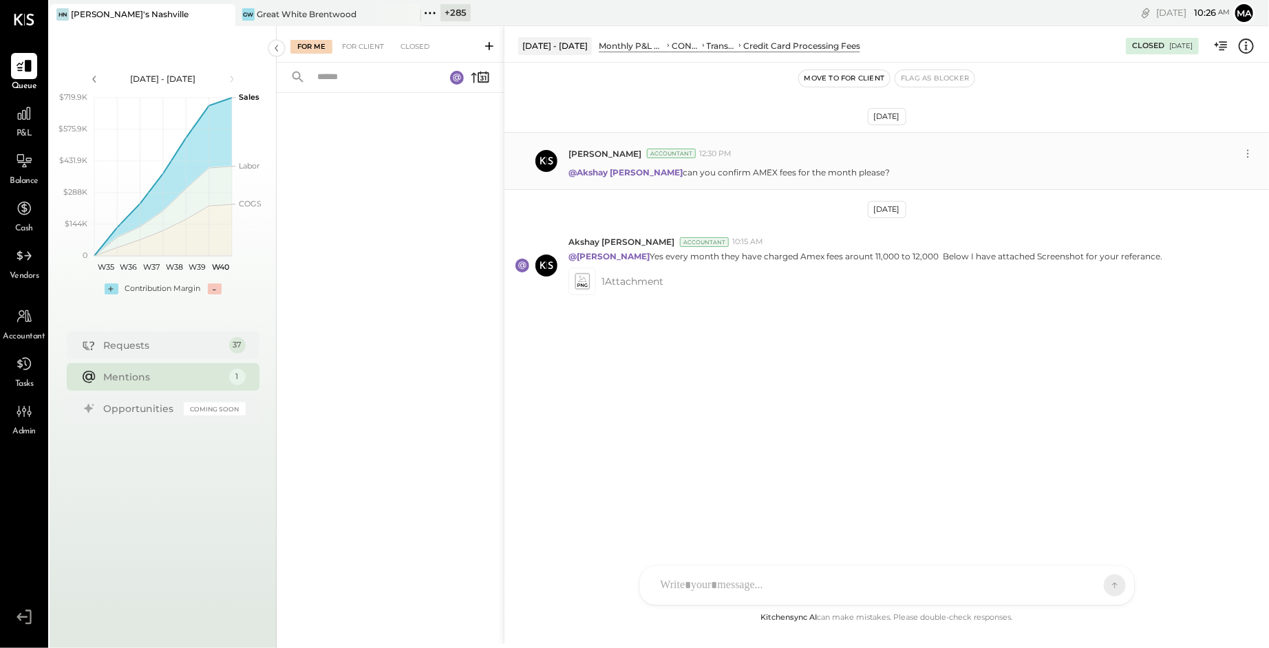
click at [730, 176] on p "@Akshay [PERSON_NAME] can you confirm AMEX fees for the month please?" at bounding box center [728, 173] width 321 height 12
click at [586, 280] on icon at bounding box center [582, 282] width 14 height 16
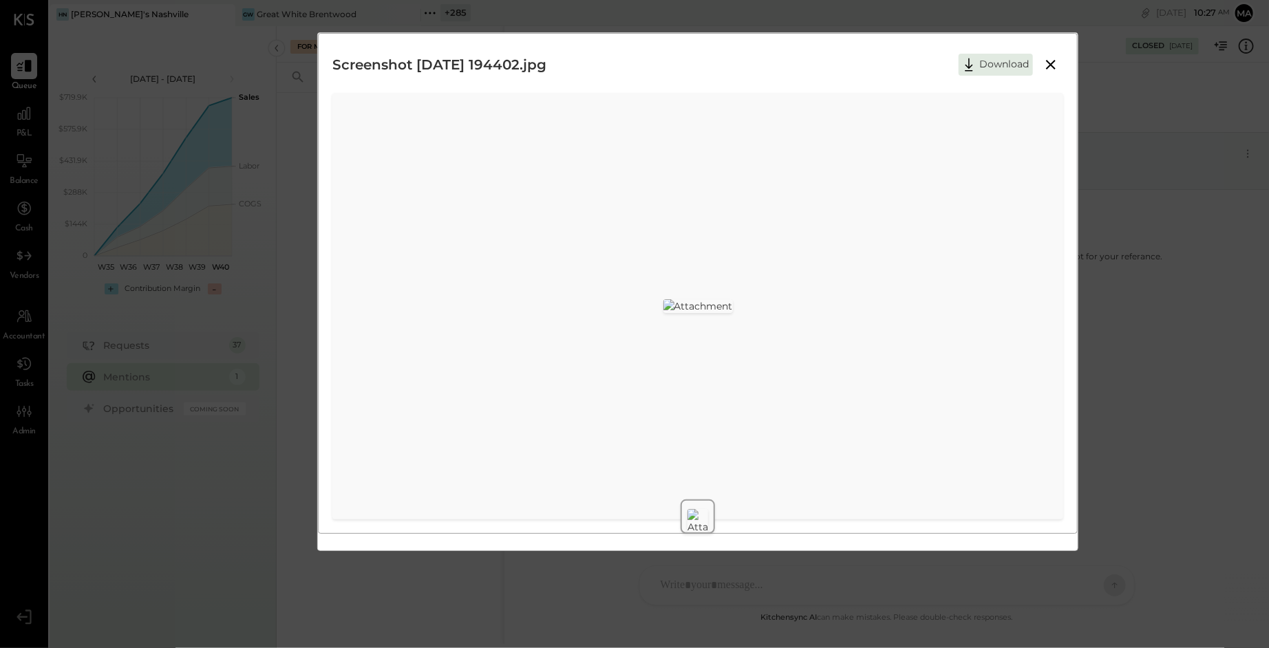
click at [1054, 61] on icon at bounding box center [1051, 65] width 10 height 10
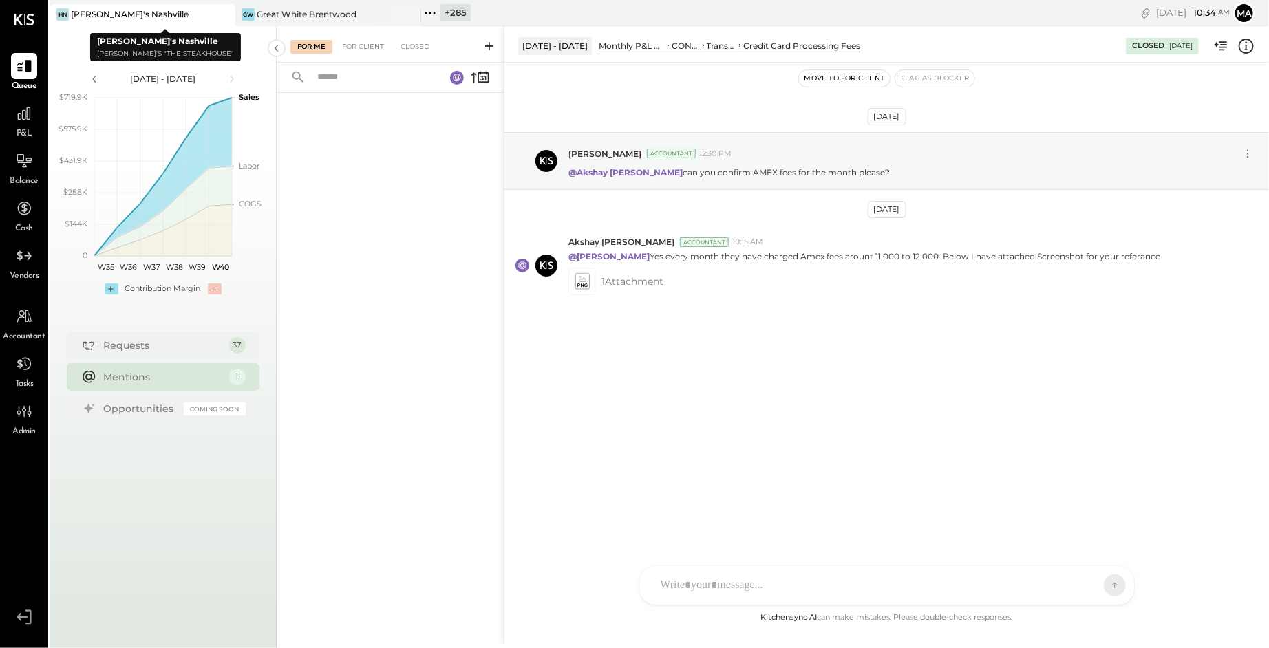
click at [224, 12] on icon at bounding box center [223, 14] width 7 height 7
drag, startPoint x: 223, startPoint y: 14, endPoint x: 138, endPoint y: 9, distance: 85.5
click at [220, 14] on icon at bounding box center [223, 14] width 17 height 17
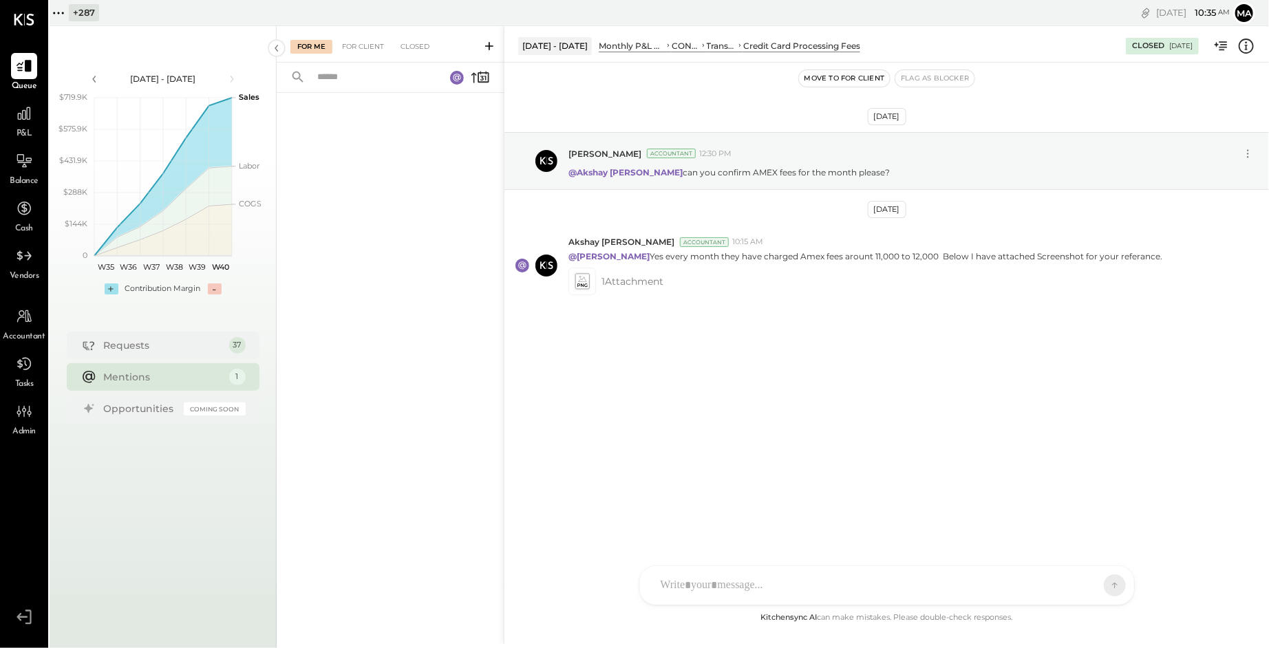
click at [65, 12] on icon at bounding box center [59, 13] width 18 height 18
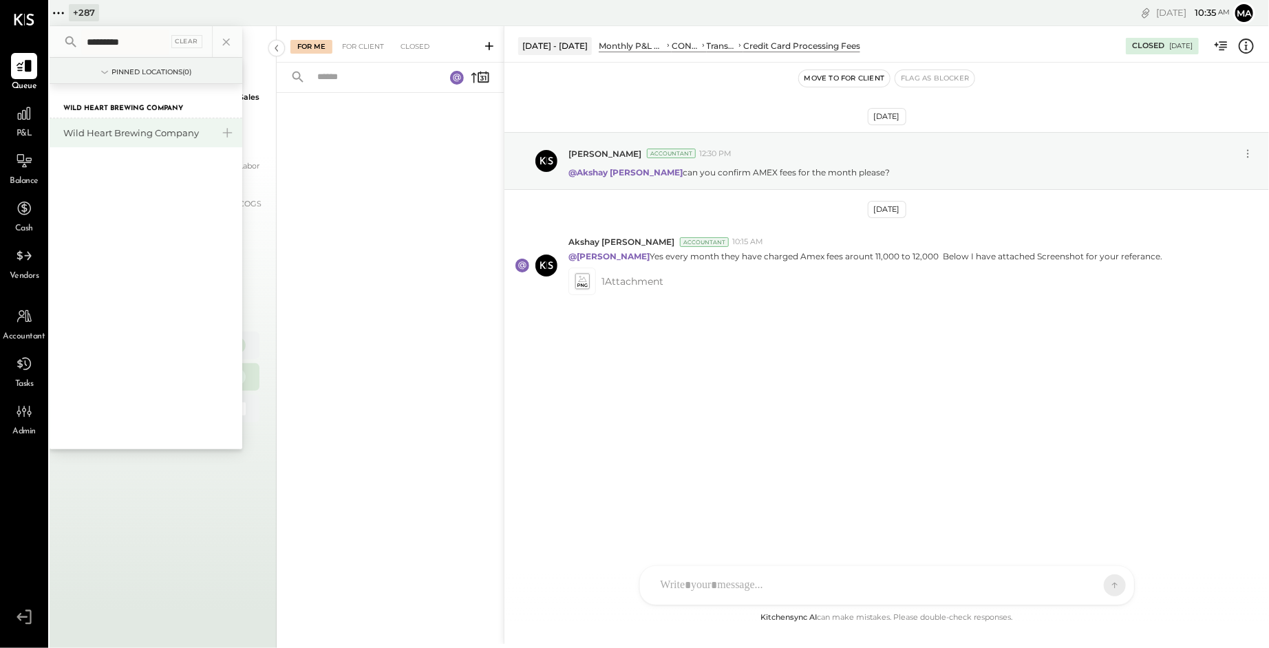
type input "*********"
click at [148, 130] on div "Wild Heart Brewing Company" at bounding box center [137, 133] width 149 height 13
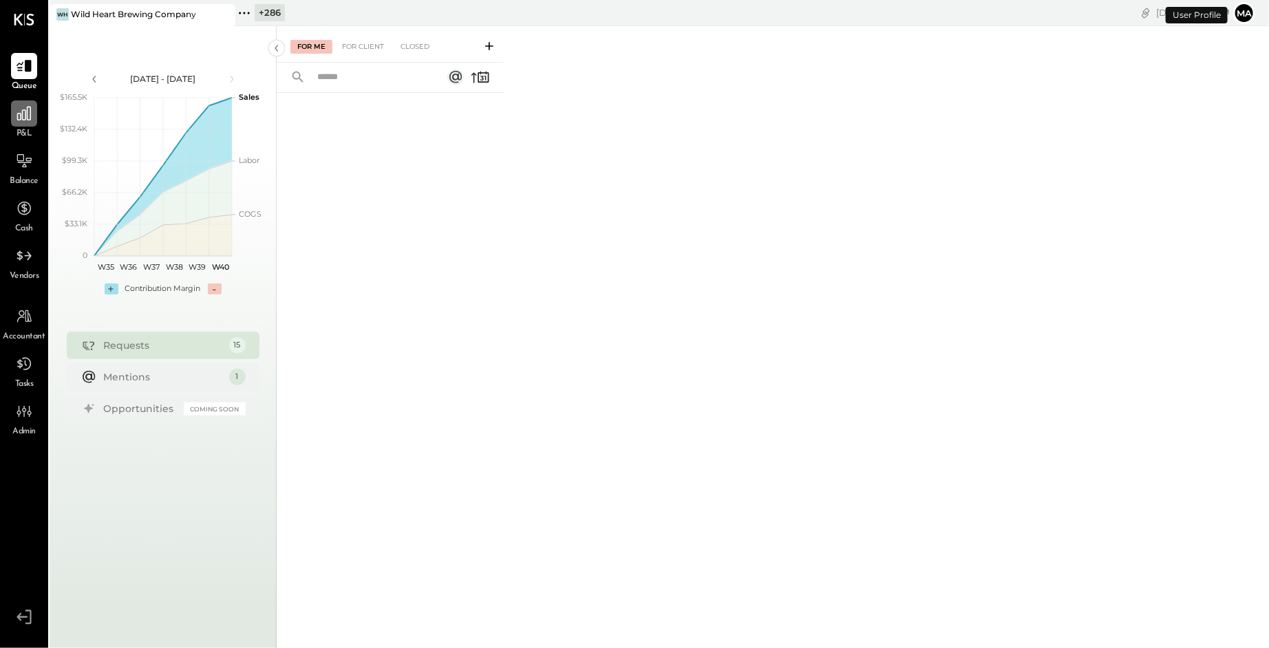
click at [22, 124] on div at bounding box center [24, 113] width 26 height 26
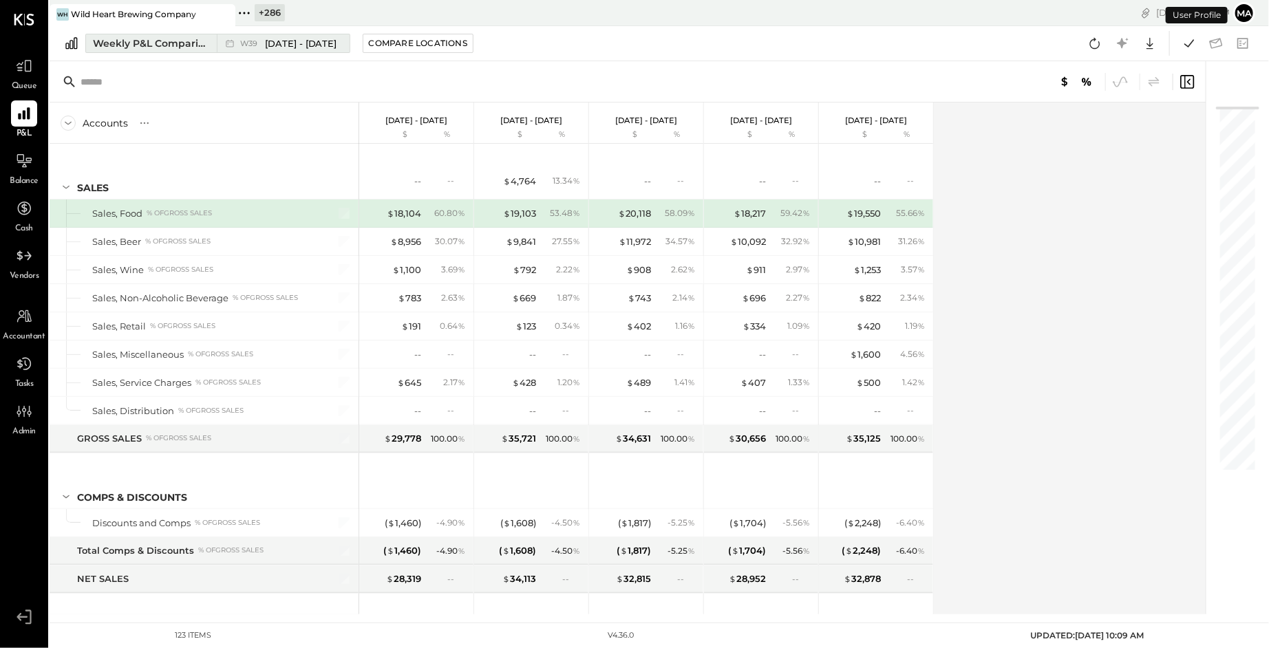
click at [217, 44] on div "W39 Sep 22 - 28, 2025" at bounding box center [280, 43] width 126 height 18
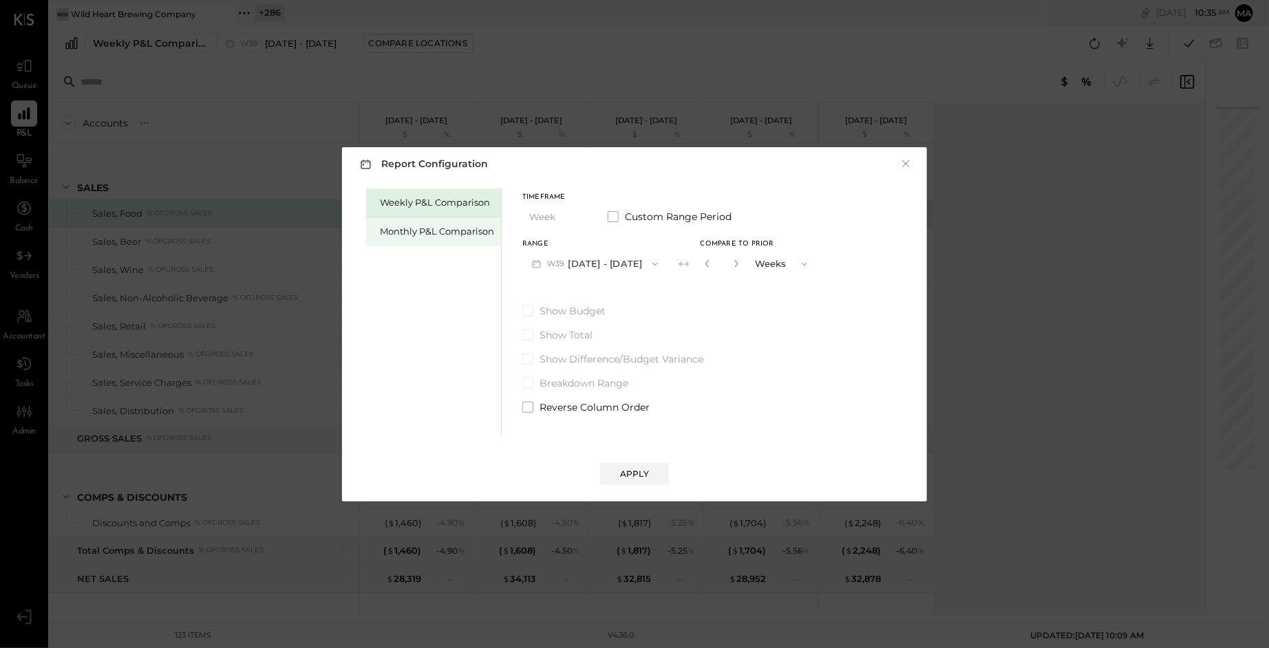
click at [449, 237] on div "Monthly P&L Comparison" at bounding box center [433, 231] width 135 height 29
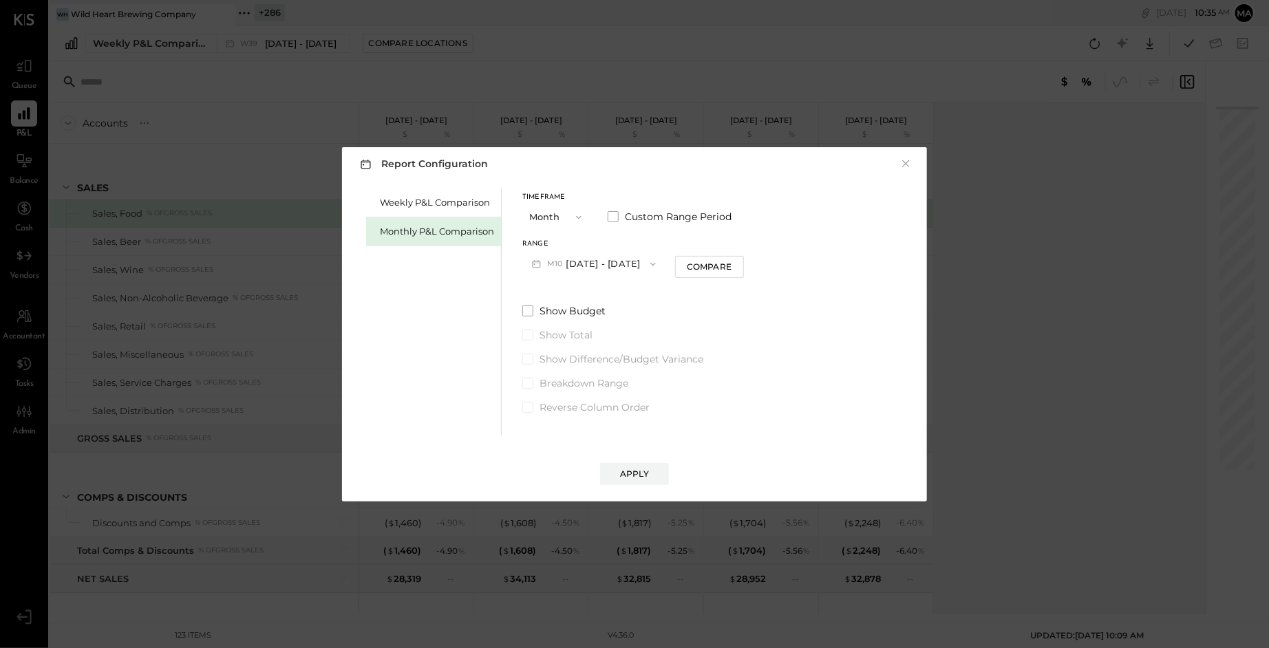
click at [579, 216] on icon "button" at bounding box center [578, 217] width 11 height 11
click at [550, 270] on div "YTD" at bounding box center [556, 266] width 67 height 25
click at [631, 469] on div "Apply" at bounding box center [634, 474] width 29 height 12
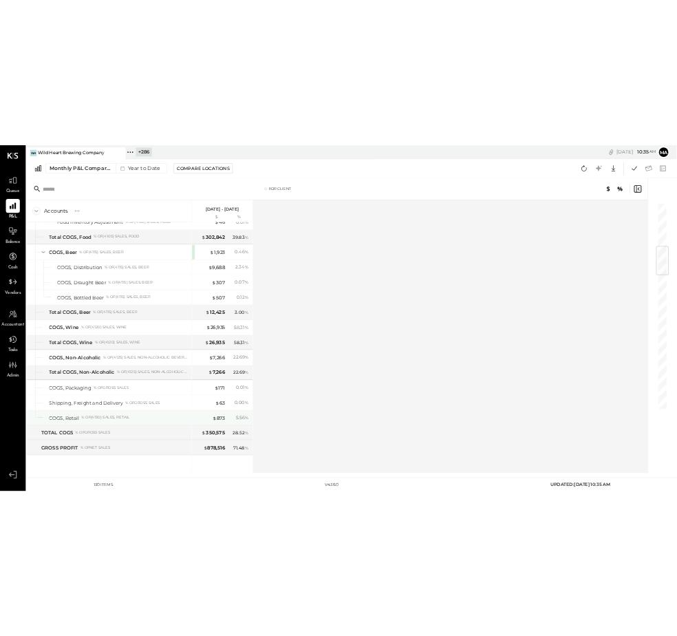
scroll to position [694, 0]
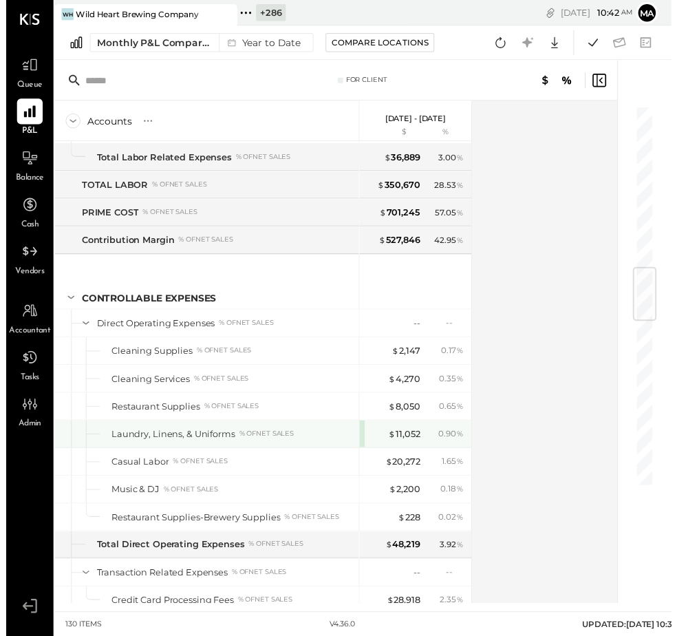
scroll to position [1518, 0]
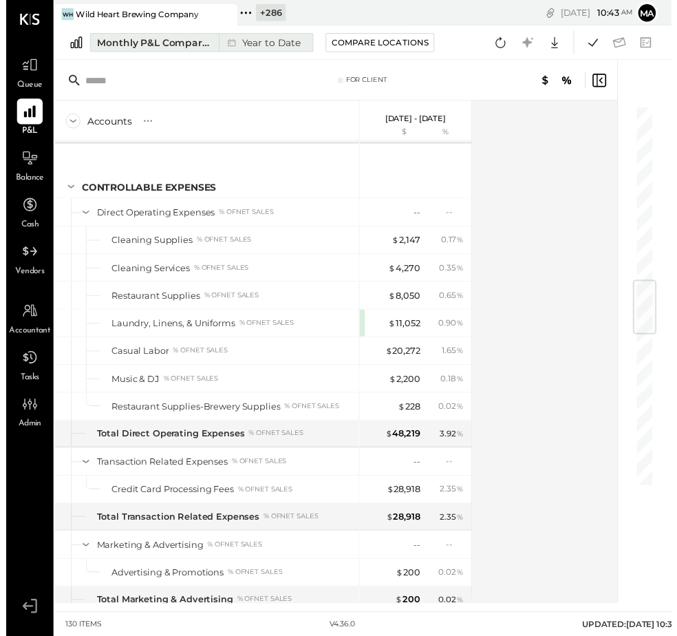
click at [223, 41] on icon at bounding box center [230, 43] width 14 height 14
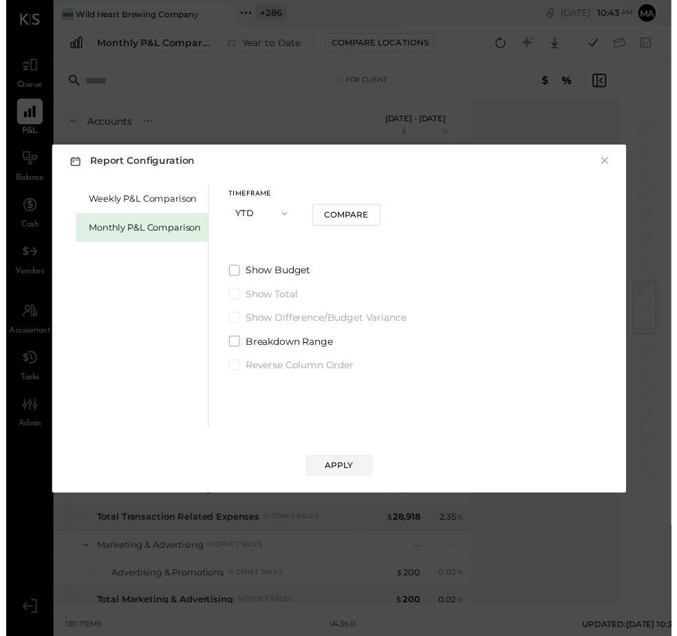
click at [271, 212] on span "button" at bounding box center [280, 217] width 18 height 11
click at [125, 227] on div "Monthly P&L Comparison" at bounding box center [142, 231] width 114 height 13
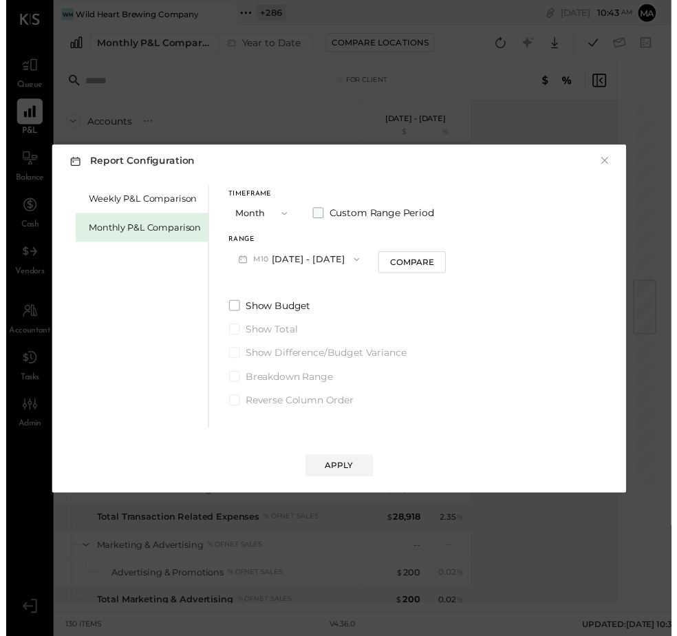
click at [319, 211] on span at bounding box center [317, 216] width 11 height 11
click at [302, 259] on span "button" at bounding box center [293, 264] width 18 height 11
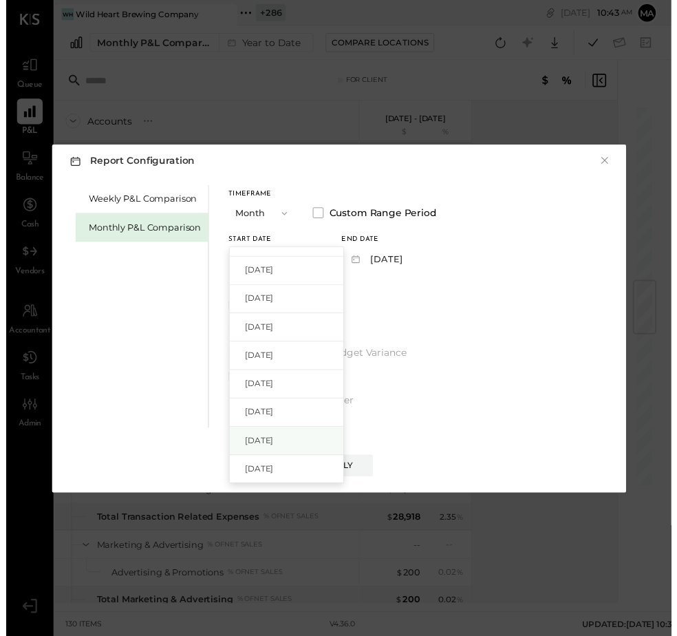
scroll to position [79, 0]
click at [272, 441] on span "Jan 1, 2025" at bounding box center [258, 446] width 29 height 12
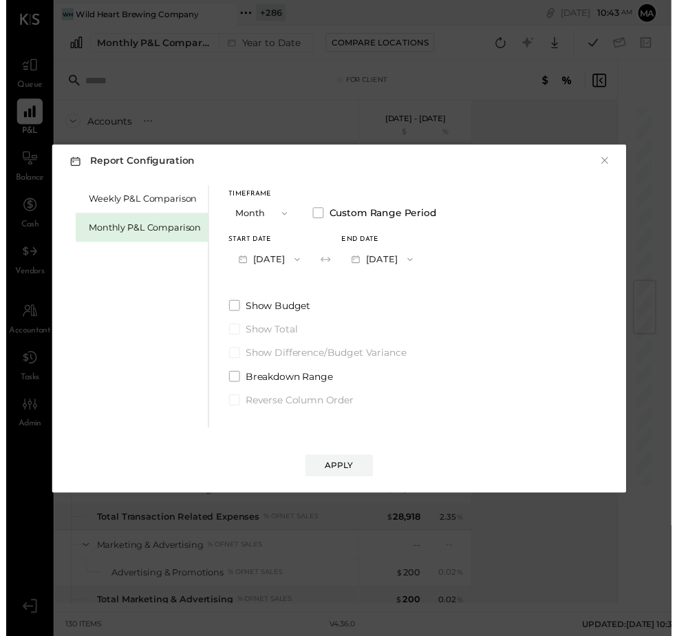
click at [400, 257] on button "2025-01-31" at bounding box center [383, 263] width 82 height 25
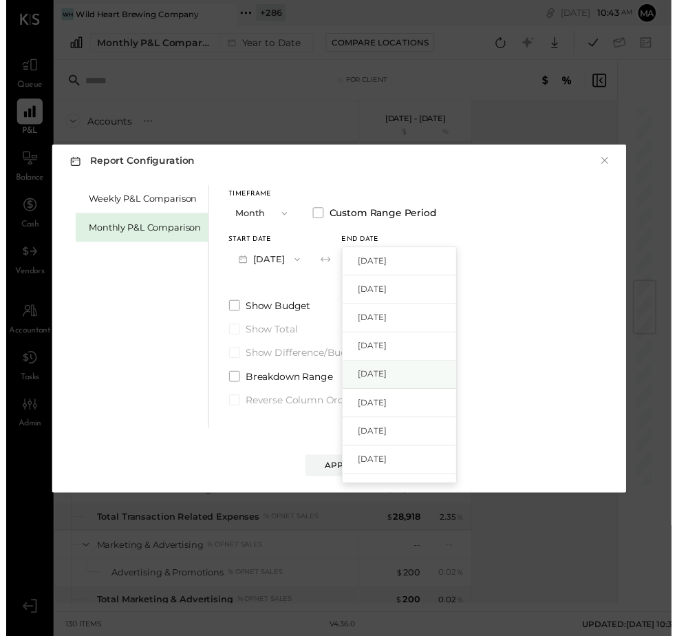
click at [384, 375] on span "Jun 30, 2025" at bounding box center [373, 381] width 29 height 12
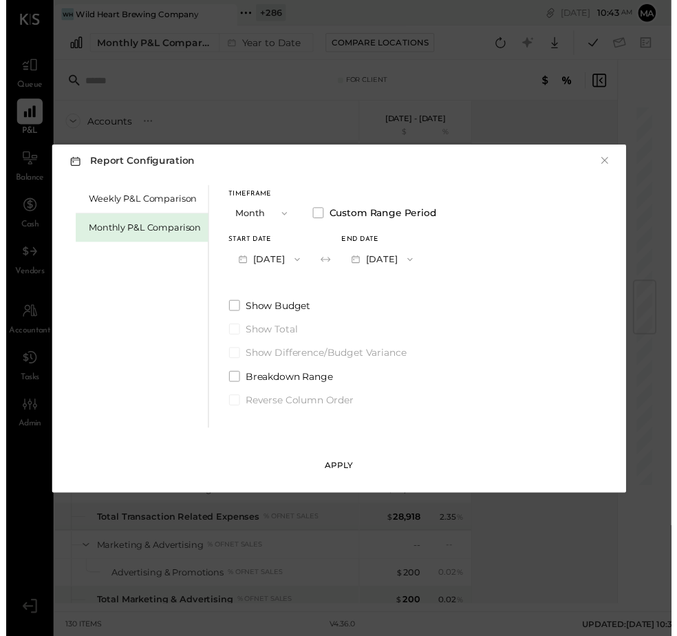
click at [329, 468] on div "Apply" at bounding box center [339, 474] width 29 height 12
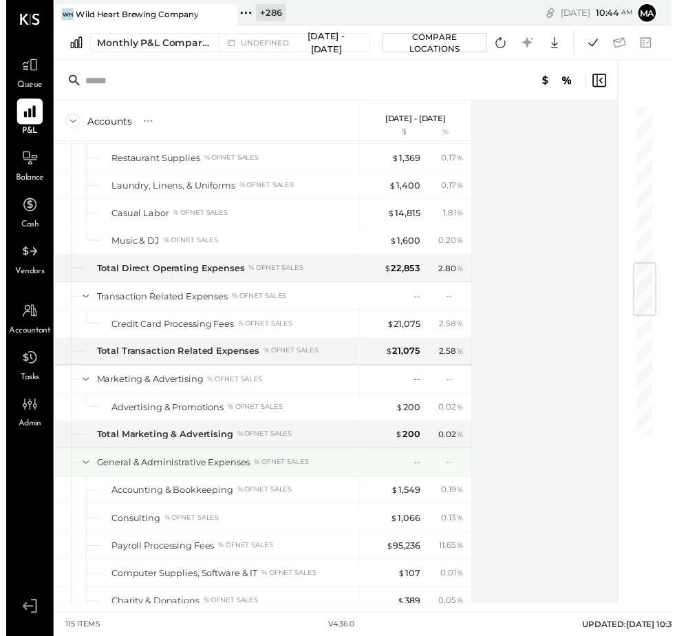
scroll to position [1435, 0]
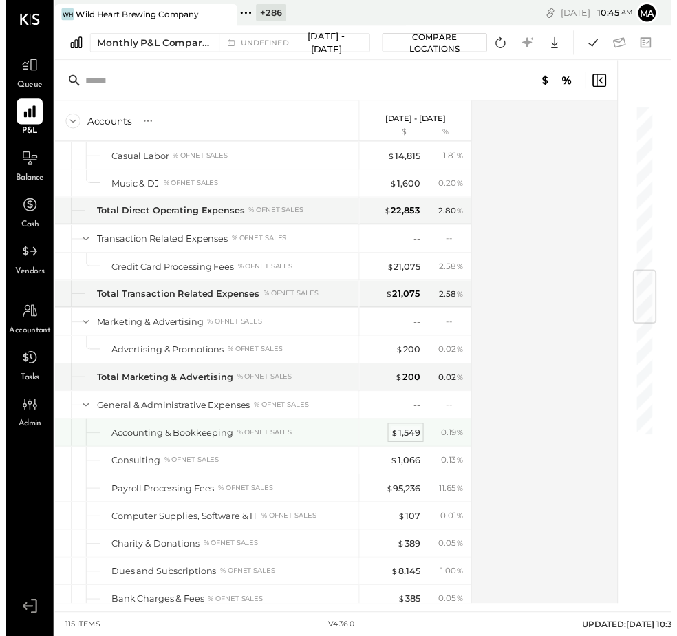
click at [406, 434] on div "$ 1,549" at bounding box center [407, 440] width 30 height 13
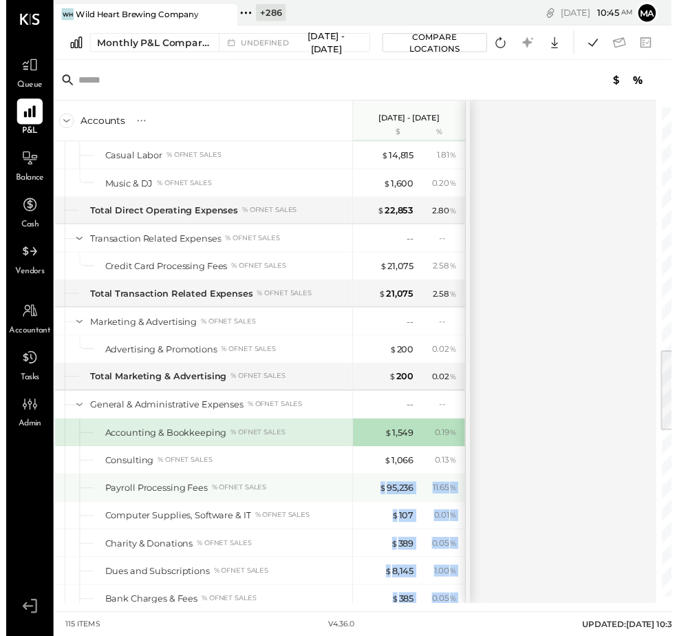
drag, startPoint x: 469, startPoint y: 476, endPoint x: 374, endPoint y: 481, distance: 94.4
click at [374, 481] on div "Accounts S % GL Jan 1 - Jun 30, 2025 $ % SALES Sales, Food % of GROSS SALES Sal…" at bounding box center [353, 359] width 621 height 512
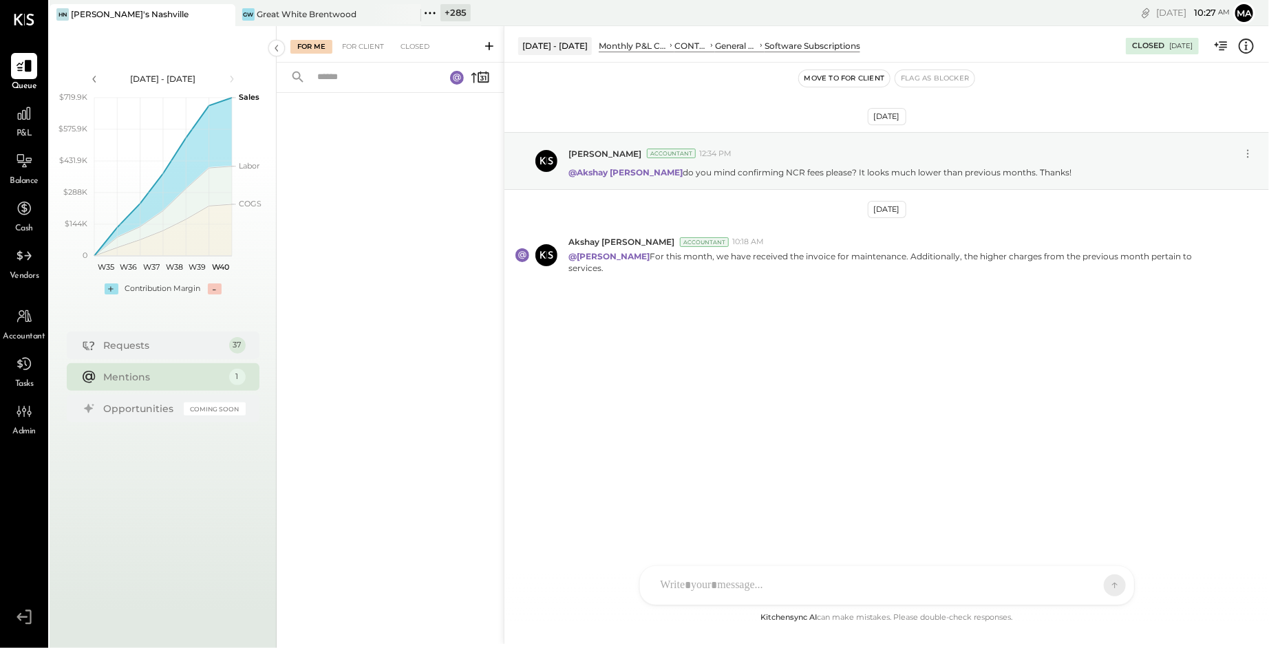
click at [691, 586] on div "AK [PERSON_NAME] [PERSON_NAME] [PERSON_NAME] MG [PERSON_NAME] HN [PERSON_NAME] …" at bounding box center [886, 586] width 495 height 40
type input "****"
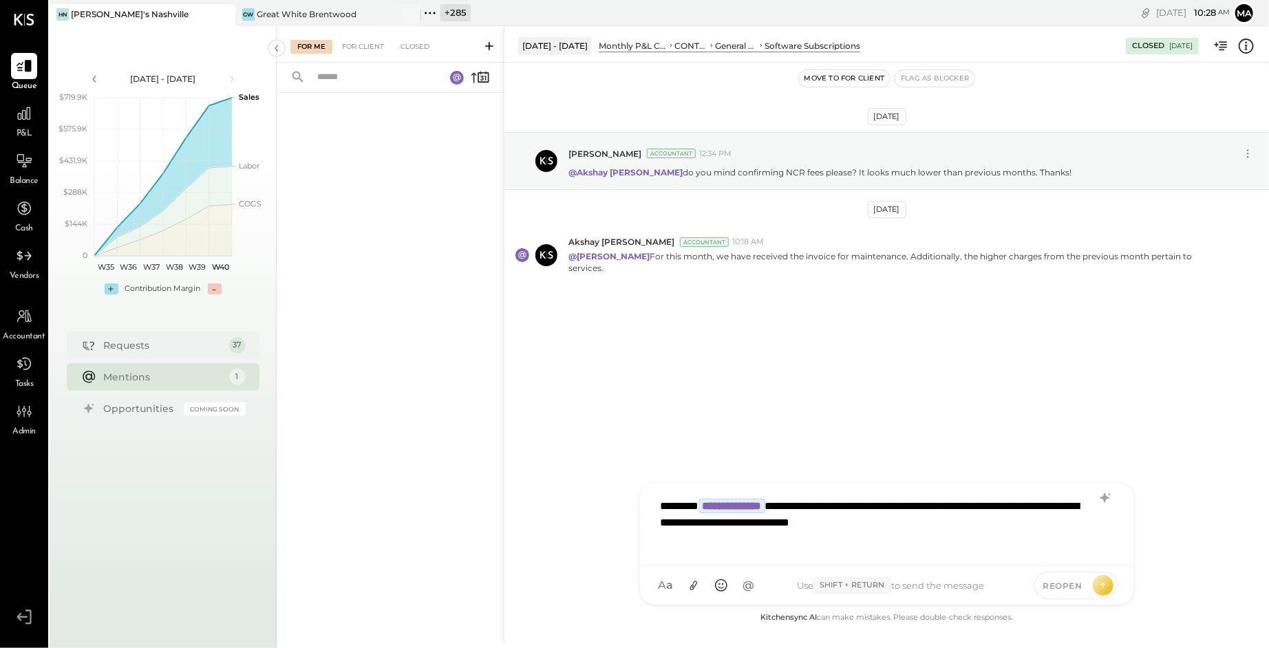
click at [1065, 586] on span "REOPEN" at bounding box center [1062, 586] width 39 height 12
click at [1098, 582] on icon at bounding box center [1103, 585] width 12 height 14
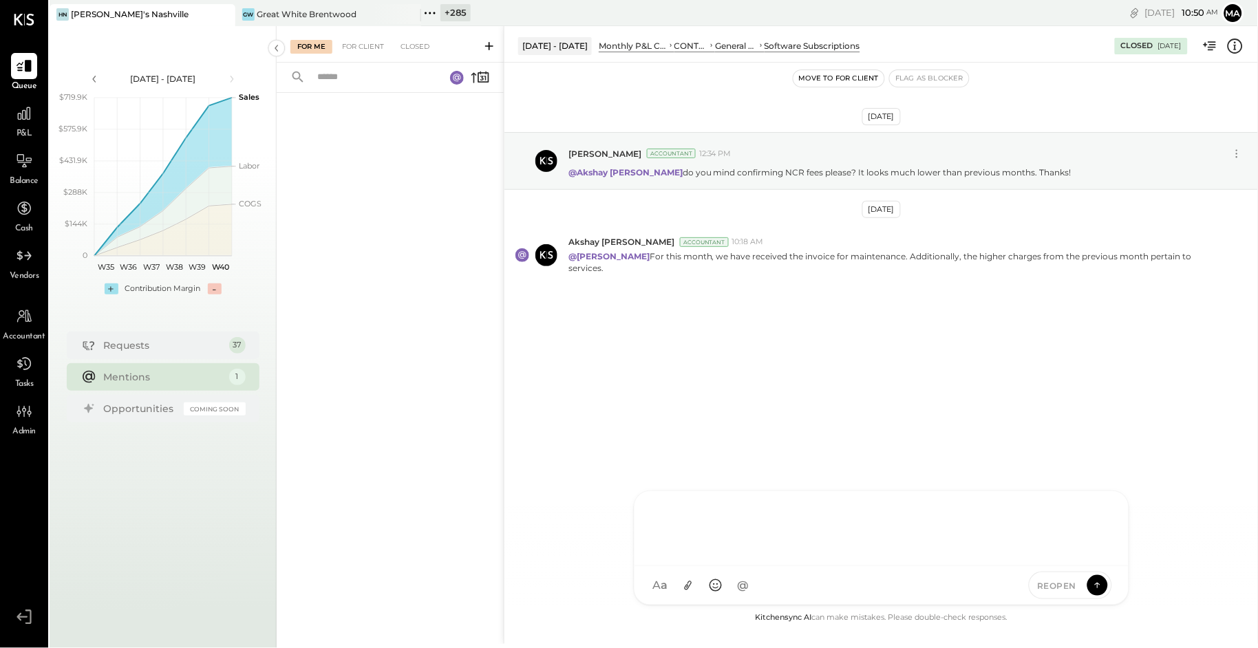
click at [217, 11] on icon at bounding box center [223, 14] width 17 height 17
click at [226, 12] on icon at bounding box center [223, 14] width 17 height 17
click at [56, 14] on icon at bounding box center [59, 13] width 18 height 18
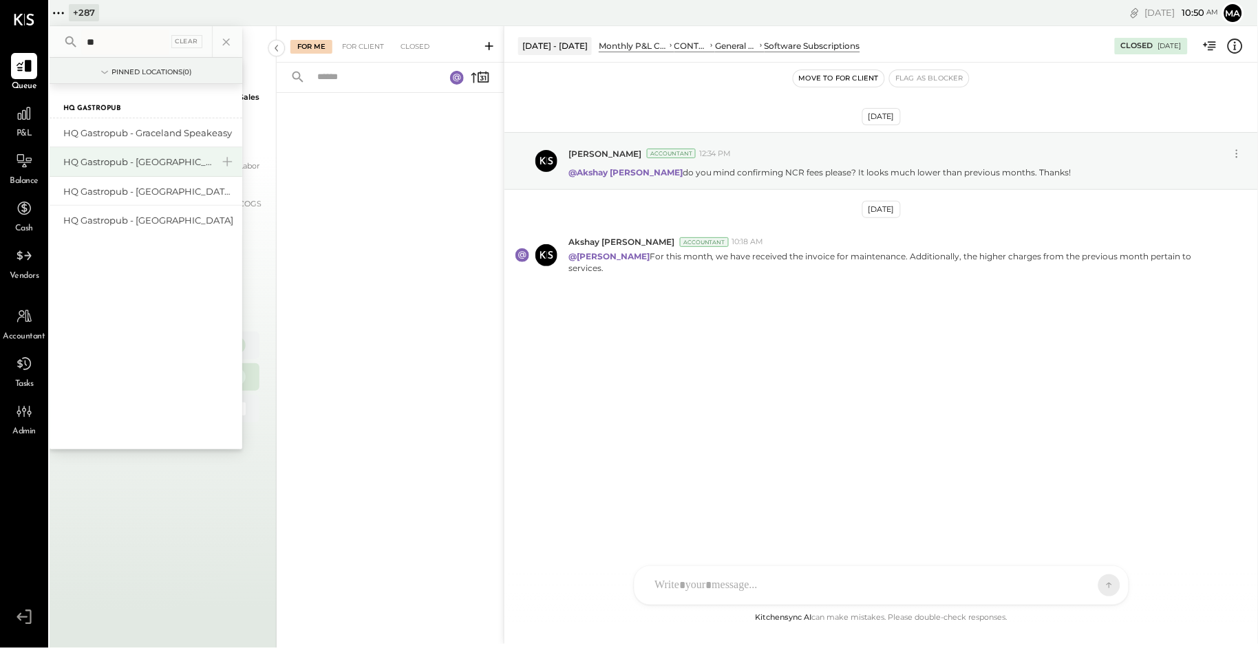
type input "**"
click at [125, 157] on div "HQ Gastropub - [GEOGRAPHIC_DATA]" at bounding box center [137, 162] width 149 height 13
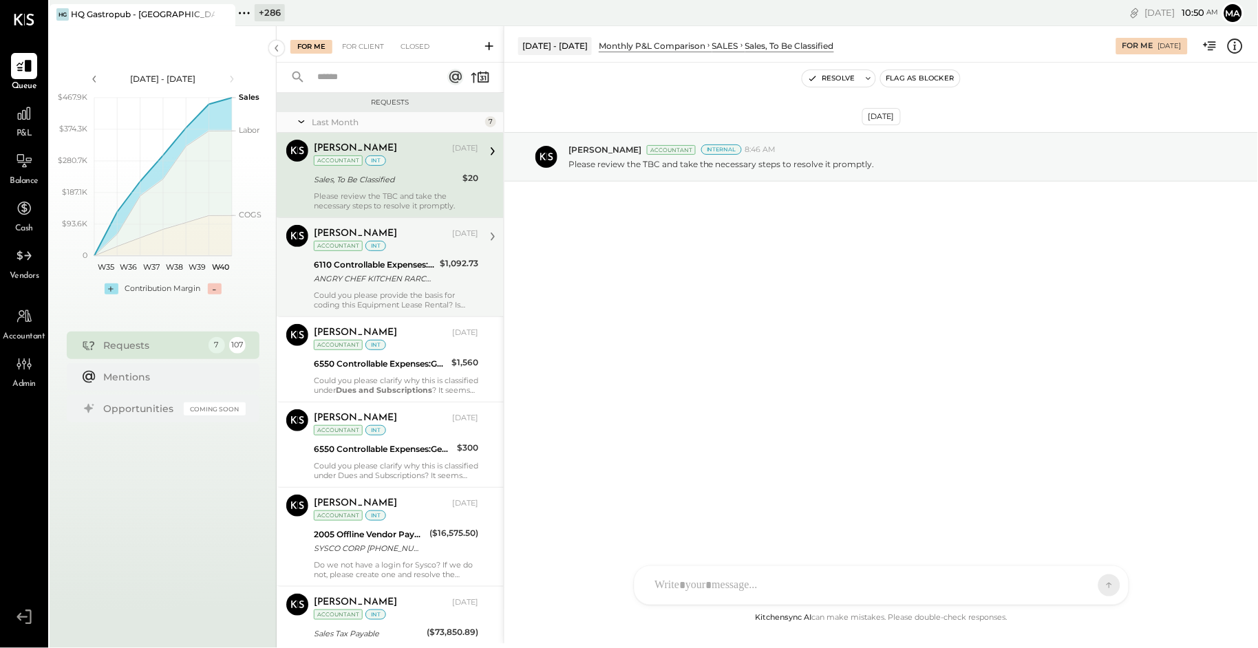
click at [364, 287] on div "6110 Controllable Expenses:Direct Operating Expenses:Equipment Lease Rental ANG…" at bounding box center [375, 272] width 122 height 30
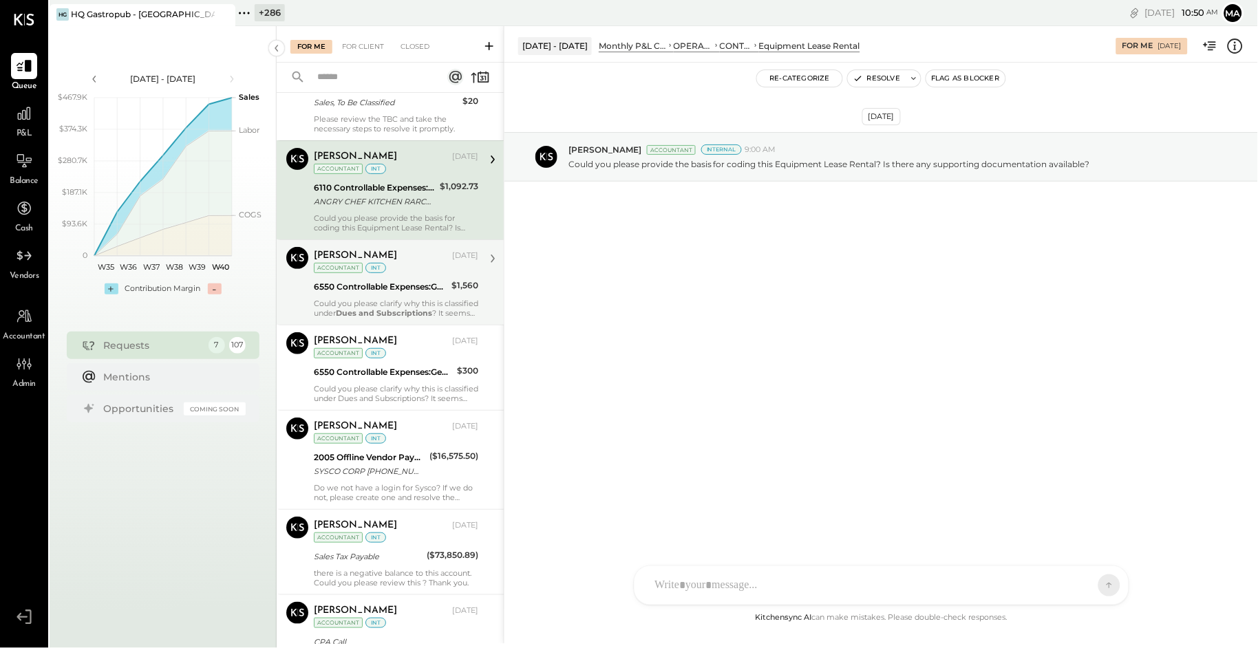
scroll to position [79, 0]
click at [367, 290] on div "6550 Controllable Expenses:General & Administrative Expenses:Dues and Subscript…" at bounding box center [380, 285] width 133 height 14
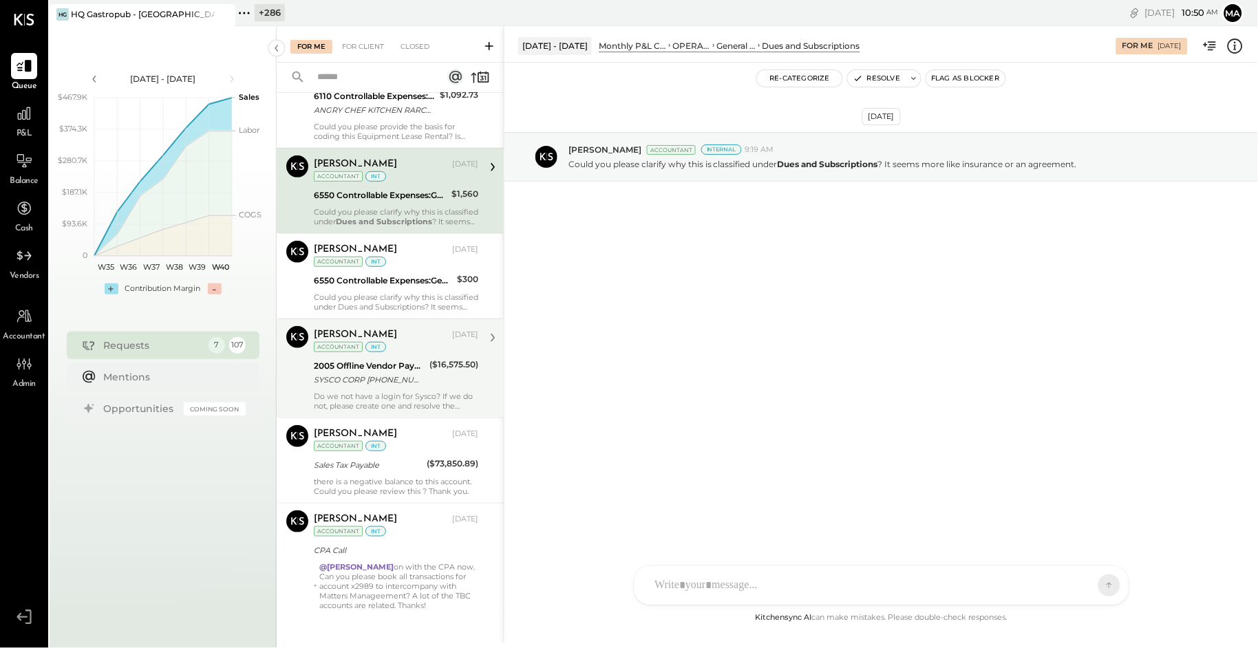
scroll to position [173, 0]
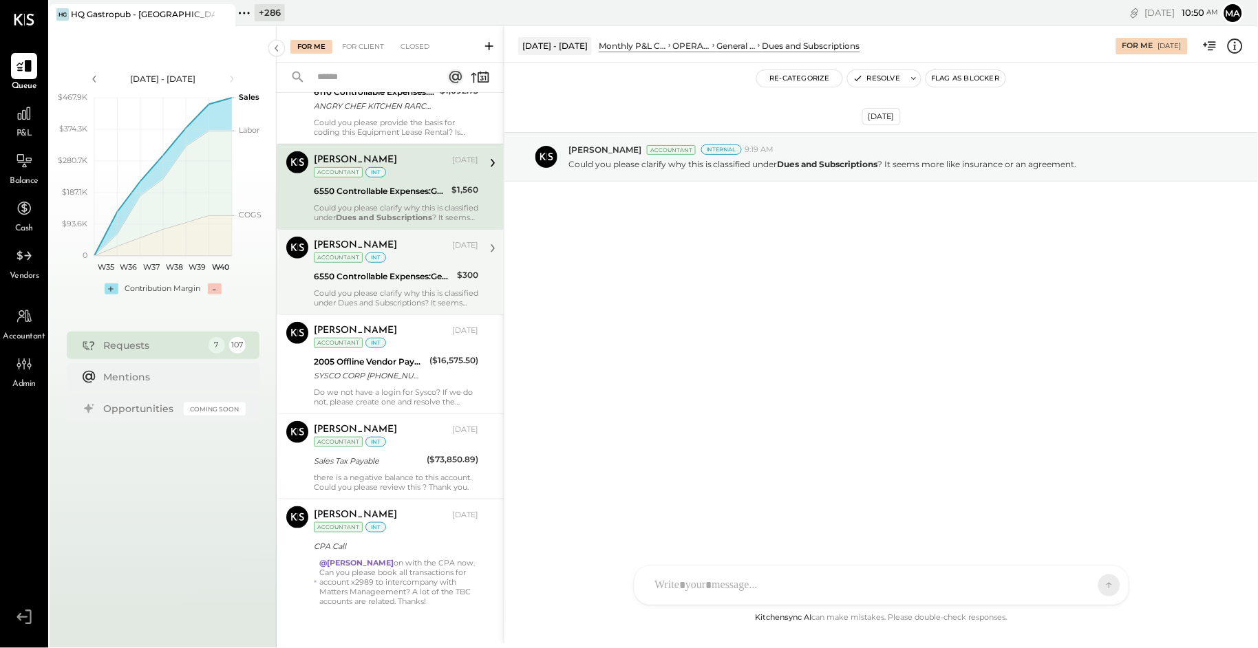
click at [370, 279] on div "6550 Controllable Expenses:General & Administrative Expenses:Dues and Subscript…" at bounding box center [383, 277] width 139 height 14
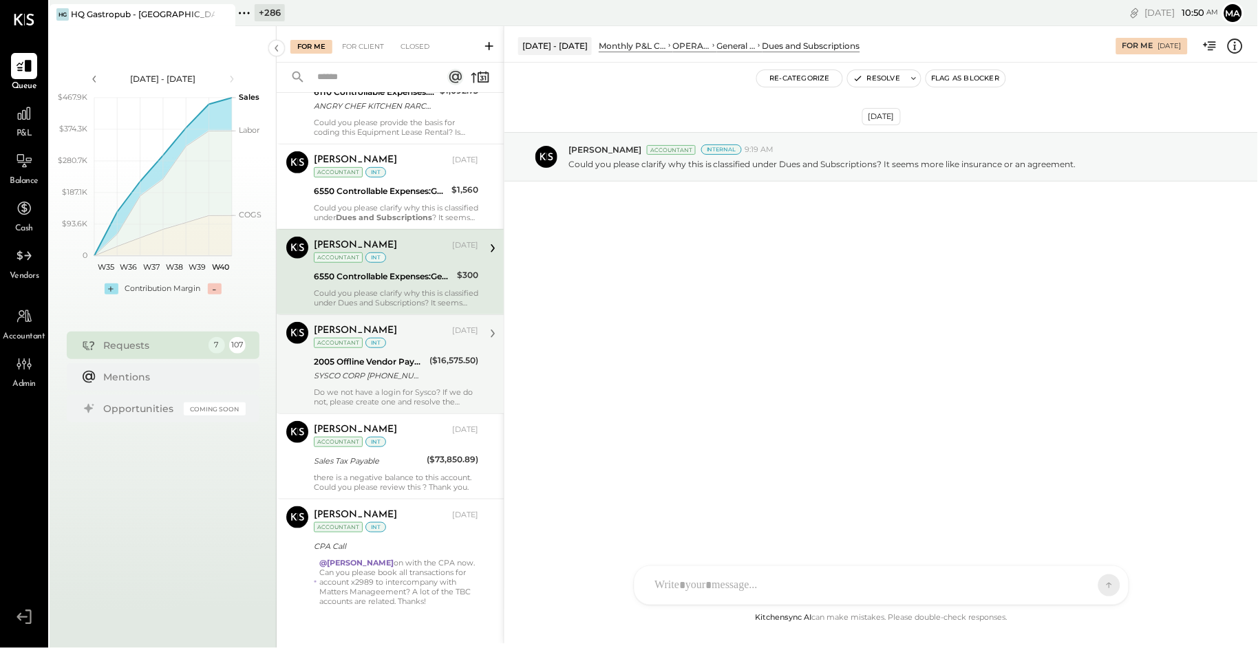
click at [389, 372] on div "SYSCO CORP [PHONE_NUMBER] [GEOGRAPHIC_DATA]" at bounding box center [369, 376] width 111 height 14
